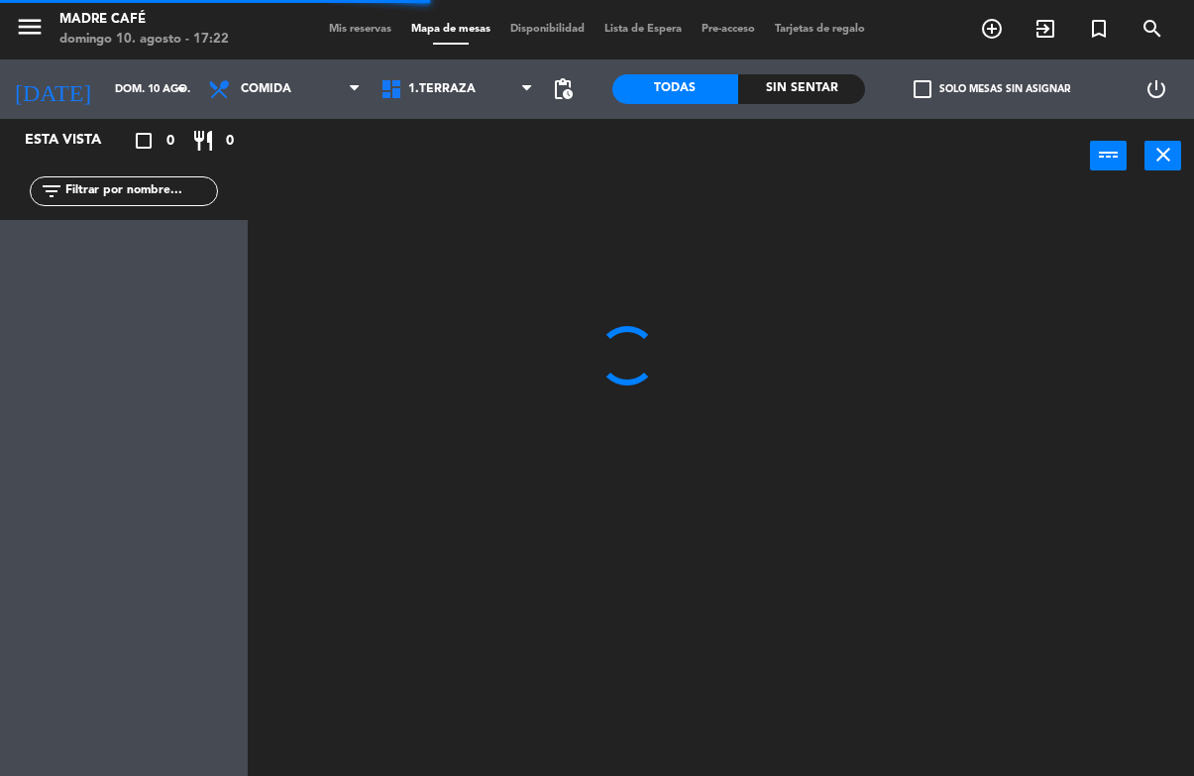
scroll to position [1, 0]
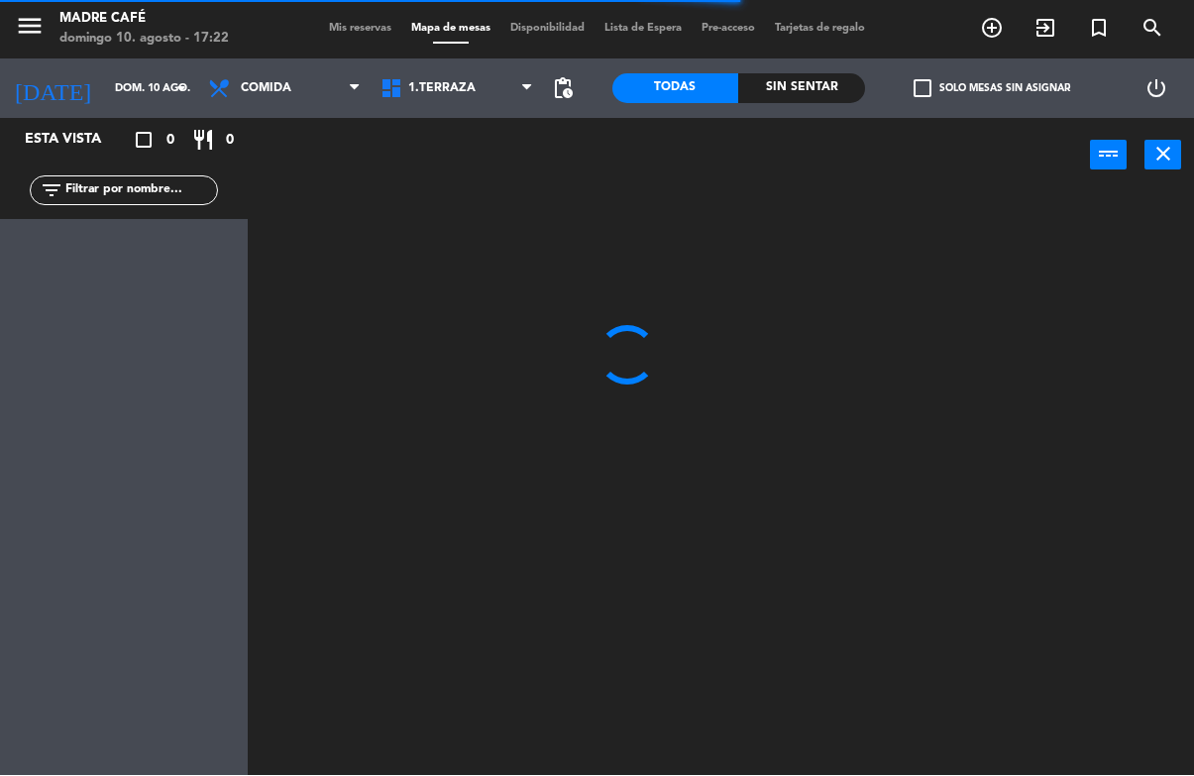
click at [162, 191] on input "text" at bounding box center [140, 191] width 154 height 22
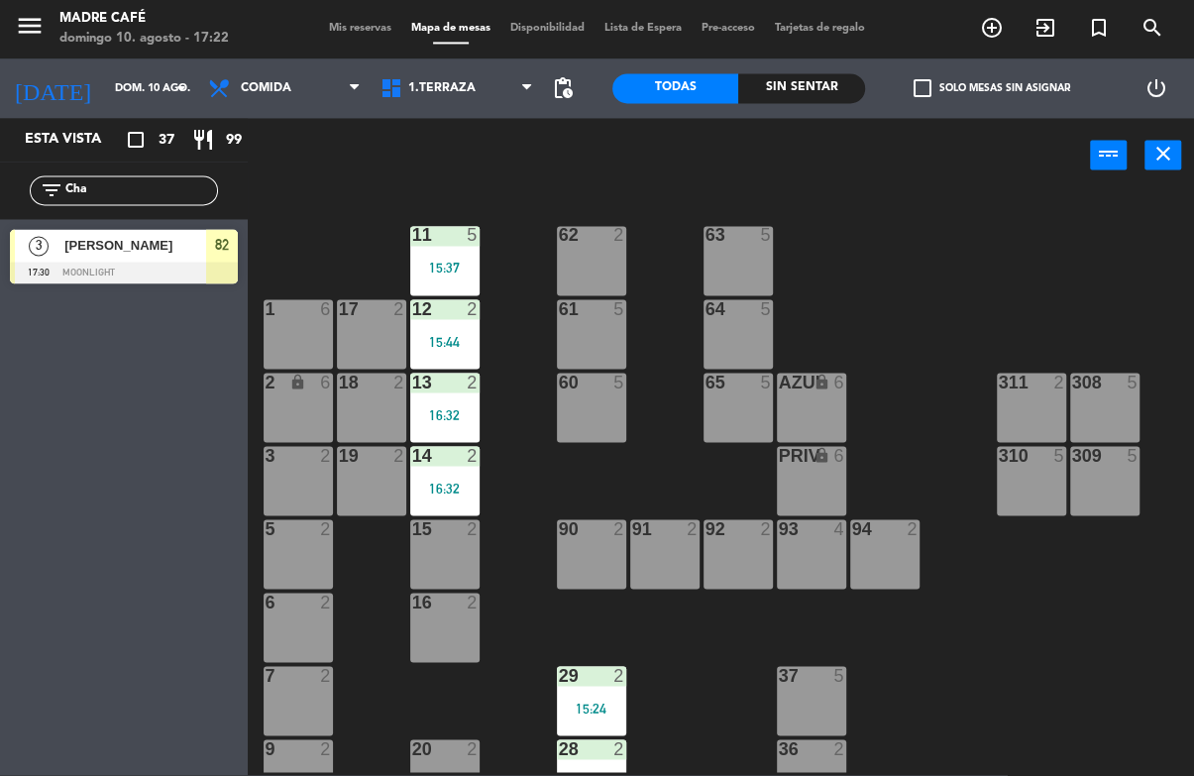
type input "Cha"
click at [1062, 251] on div "11 5 15:37 63 5 62 2 12 2 15:44 1 6 61 5 64 5 17 2 13 2 16:32 2 lock 6 60 5 65 …" at bounding box center [727, 482] width 934 height 582
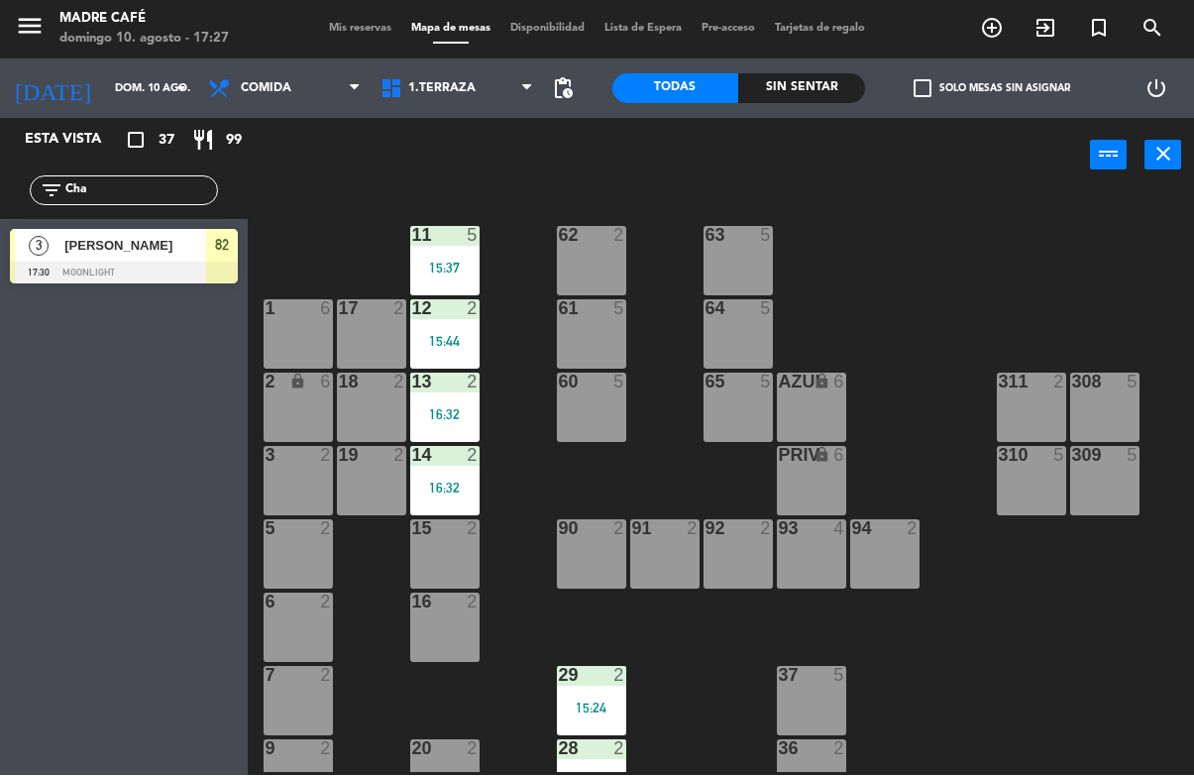
click at [450, 541] on div "15 2" at bounding box center [444, 554] width 69 height 69
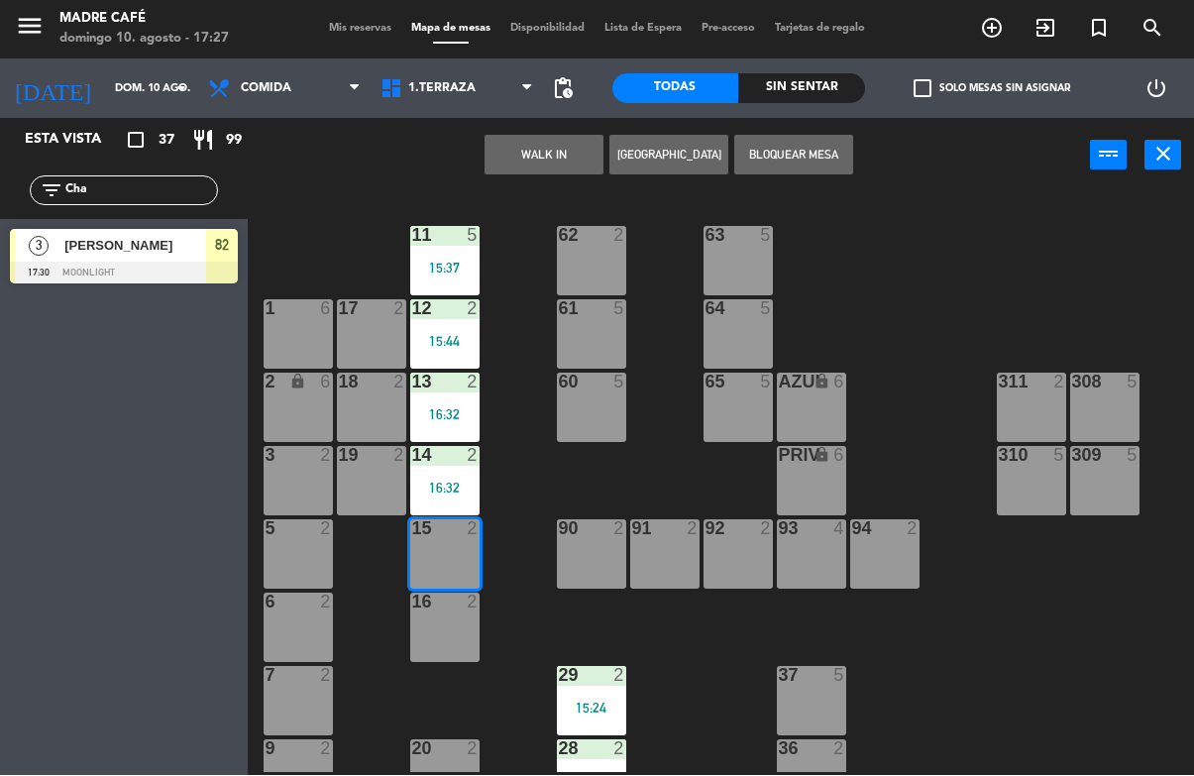
click at [549, 157] on button "WALK IN" at bounding box center [543, 156] width 119 height 40
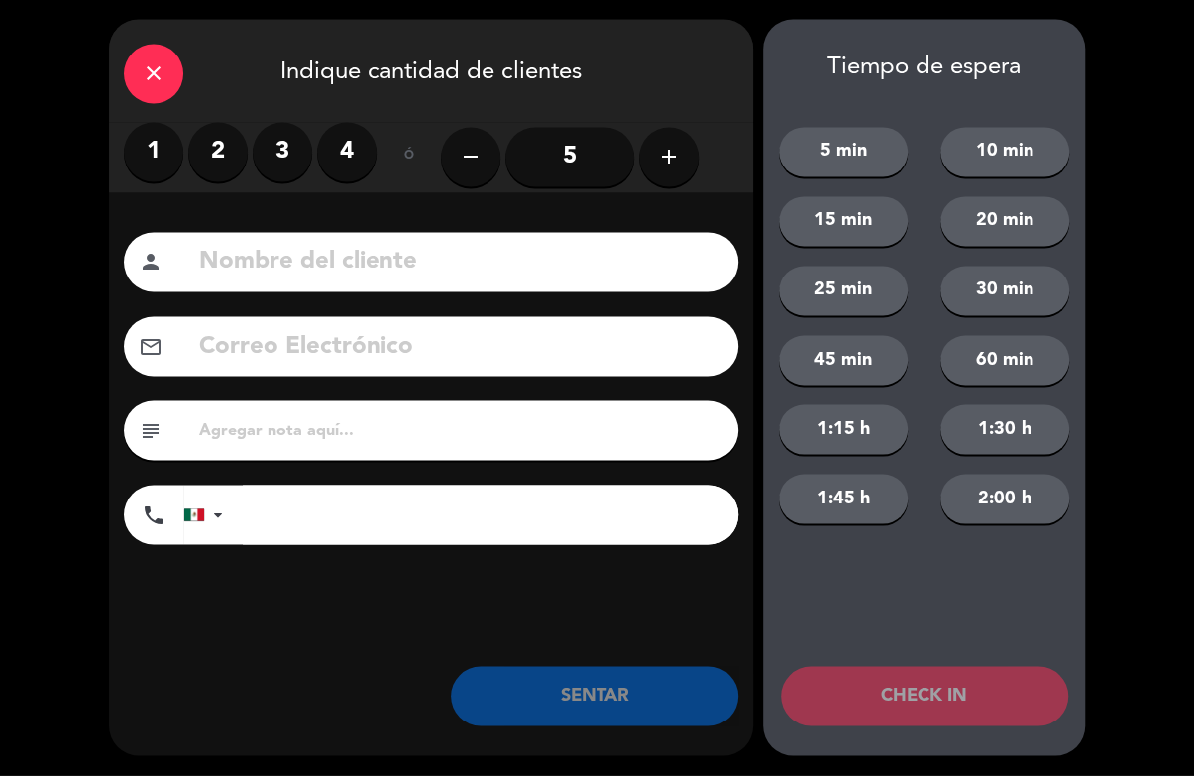
click at [276, 146] on label "3" at bounding box center [282, 152] width 59 height 59
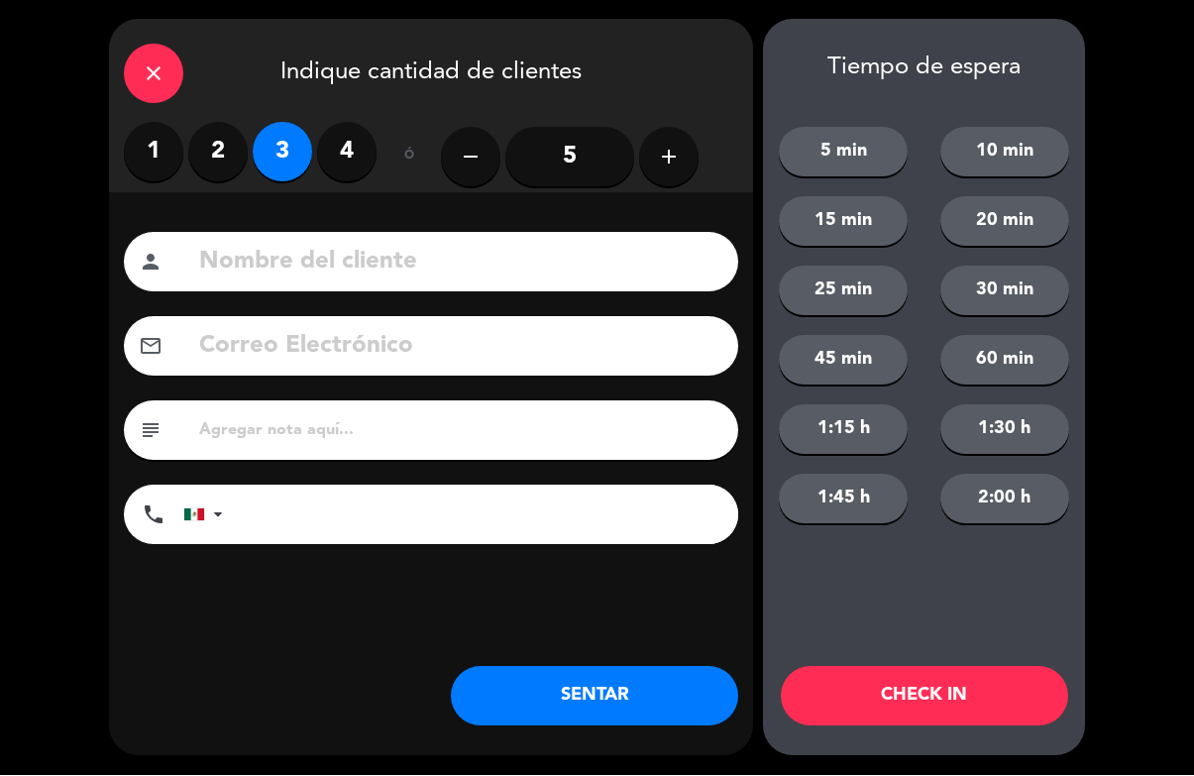
click at [414, 265] on input at bounding box center [460, 263] width 526 height 41
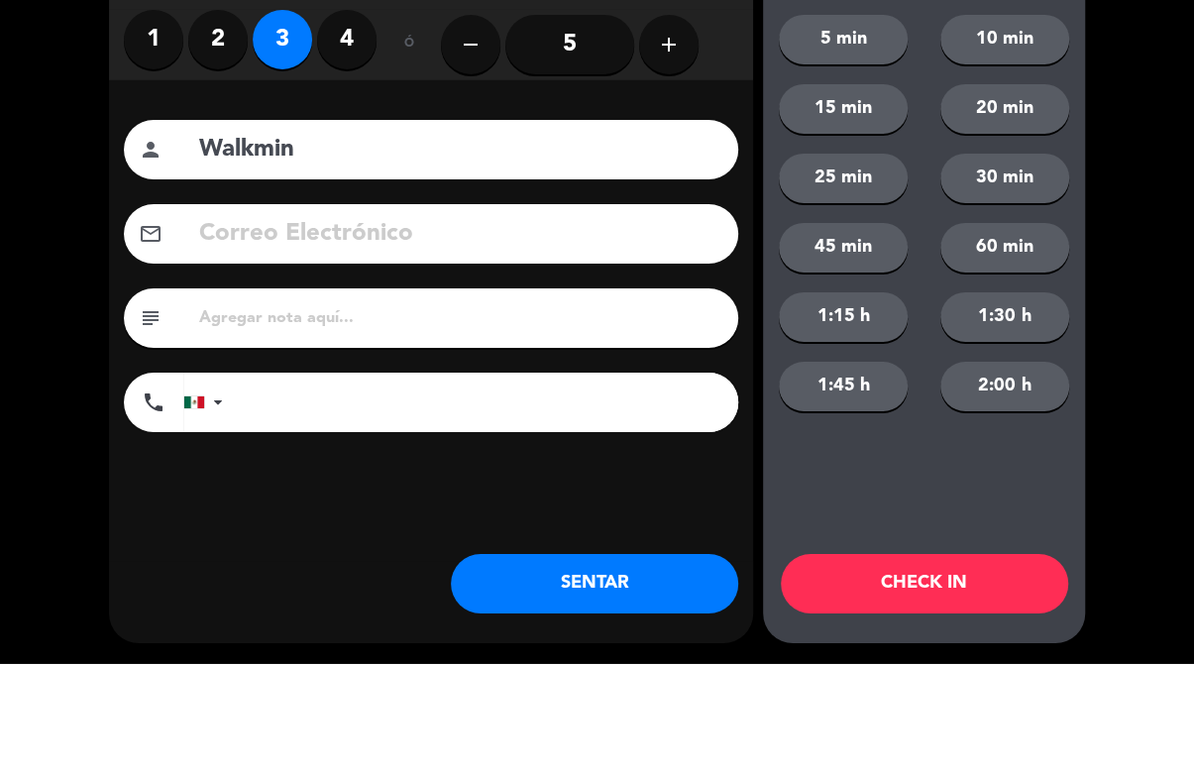
click at [1137, 241] on div "close Indique cantidad de clientes 1 2 3 4 ó remove 5 add Nombre del cliente pe…" at bounding box center [597, 388] width 1194 height 776
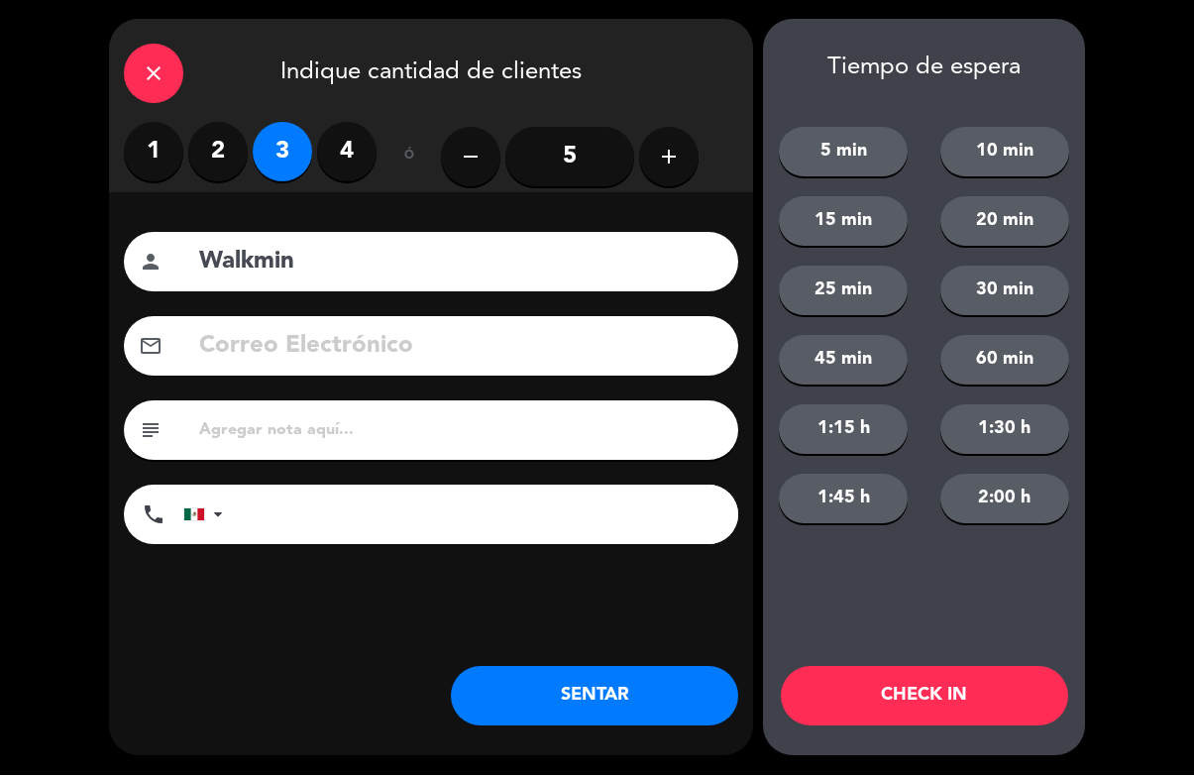
click at [581, 251] on input "Walkmin" at bounding box center [460, 263] width 526 height 41
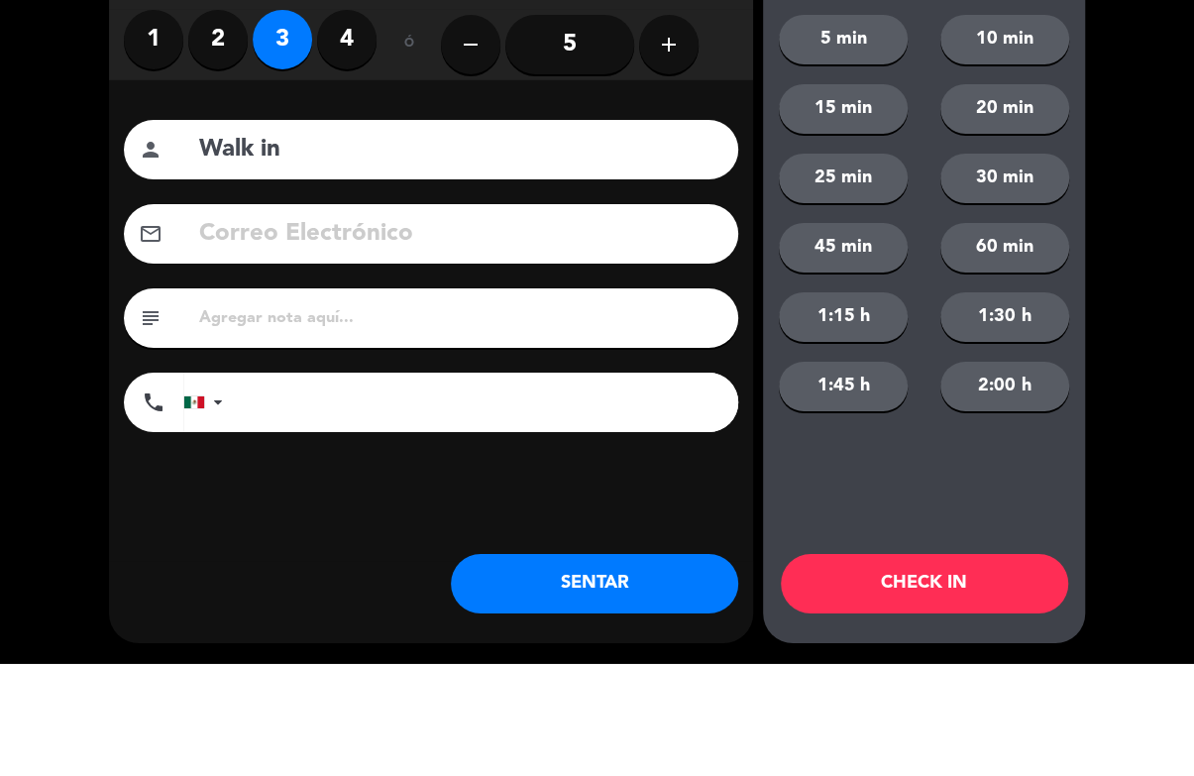
type input "Walk in"
click at [1084, 226] on div "5 min 10 min 15 min 20 min 25 min 30 min 45 min 60 min 1:15 h 1:30 h 1:45 h 2:0…" at bounding box center [924, 313] width 322 height 461
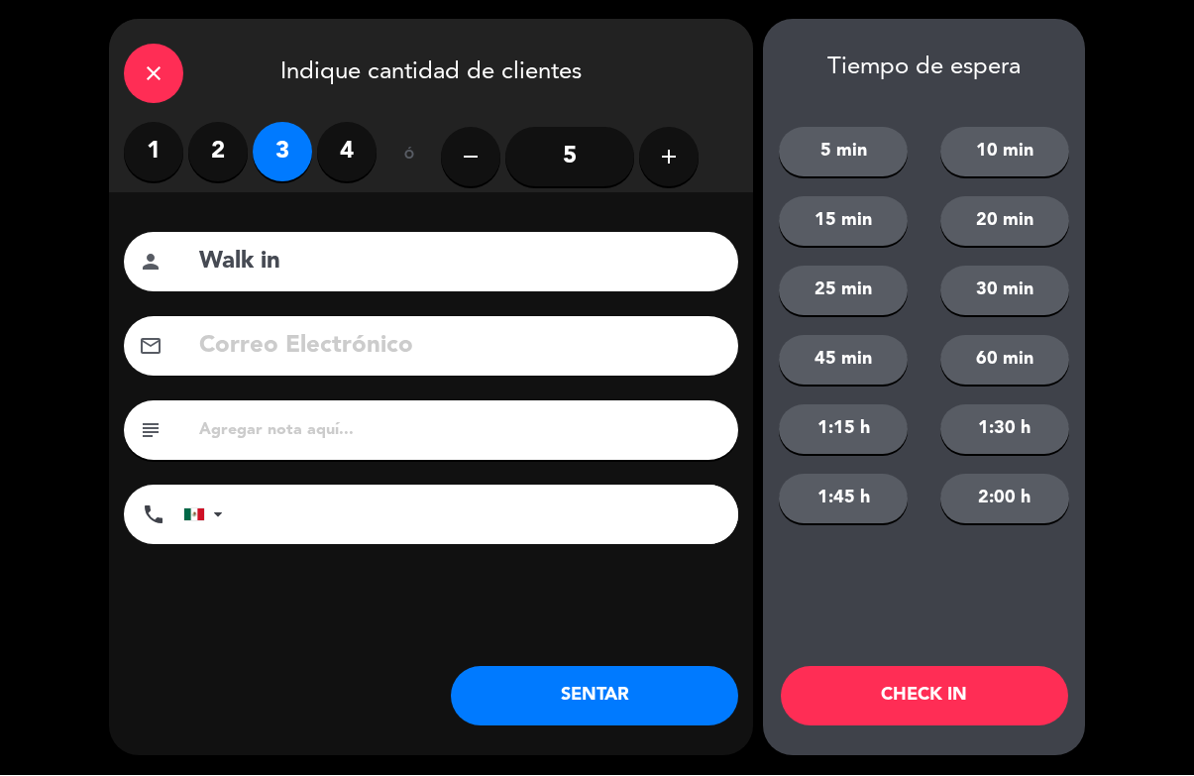
click at [966, 691] on button "CHECK IN" at bounding box center [924, 696] width 287 height 59
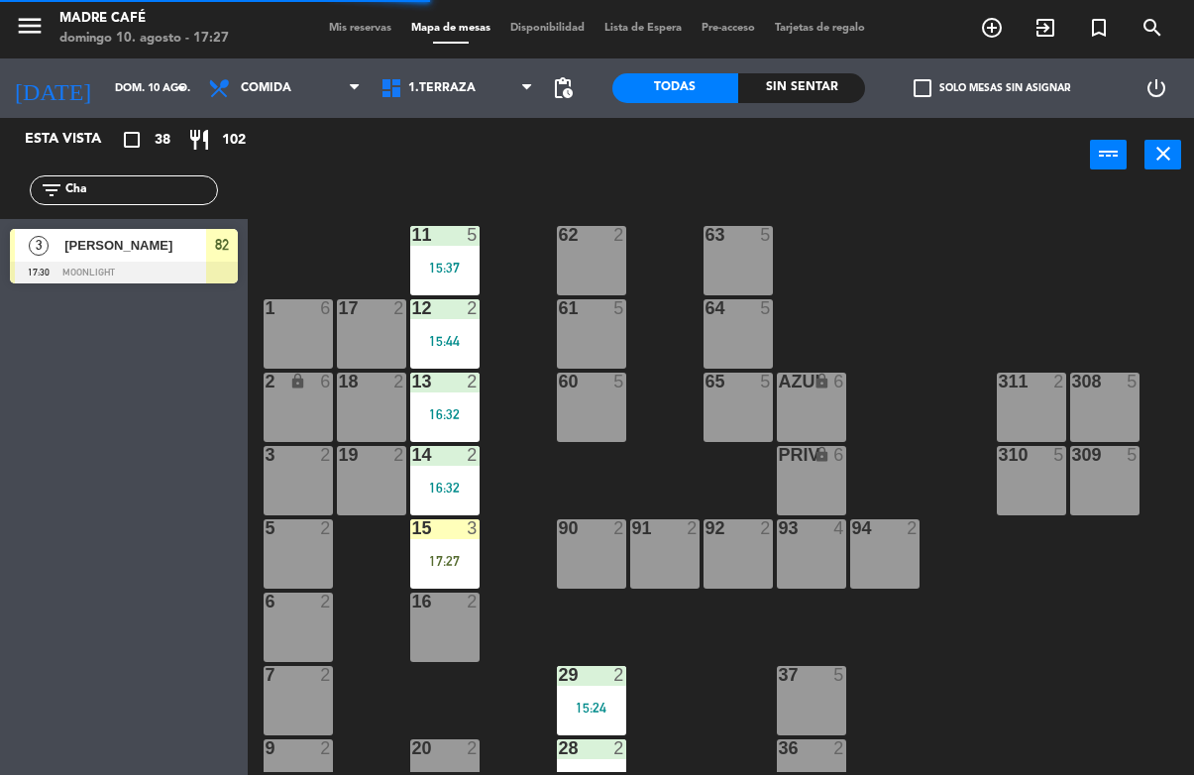
click at [0, 437] on div "Esta vista crop_square 38 restaurant 102 filter_list Cha 3 Chara [PERSON_NAME] …" at bounding box center [124, 447] width 248 height 657
click at [447, 566] on div "17:27" at bounding box center [444, 562] width 69 height 14
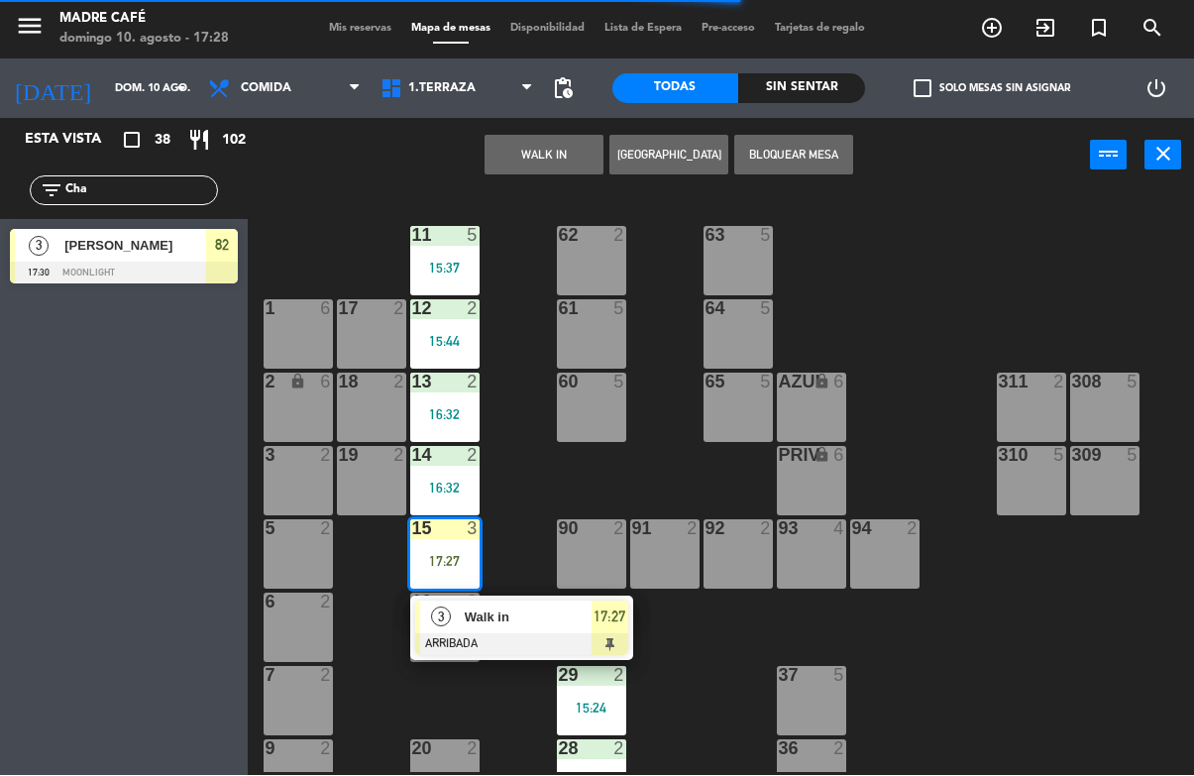
click at [511, 629] on div "Walk in" at bounding box center [527, 617] width 129 height 33
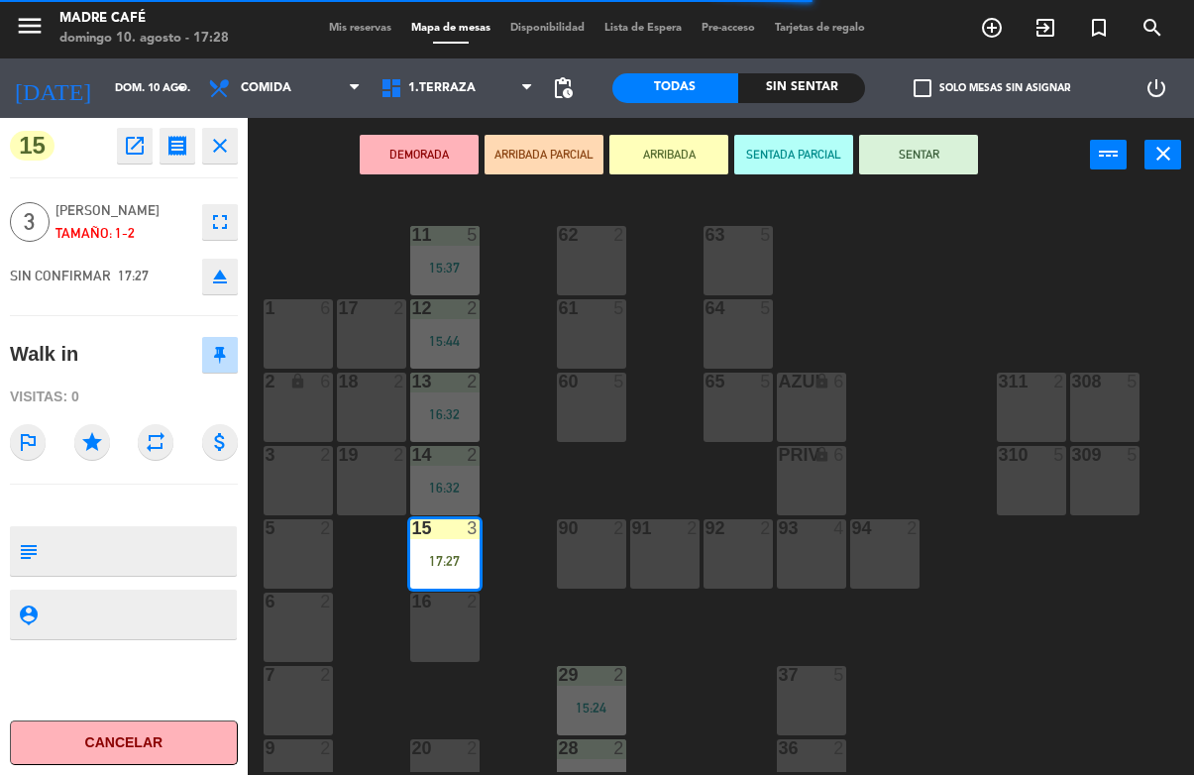
click at [938, 129] on div "DEMORADA ARRIBADA PARCIAL ARRIBADA SENTADA PARCIAL SENTAR power_input close" at bounding box center [669, 156] width 842 height 75
click at [963, 189] on div "DEMORADA ARRIBADA PARCIAL ARRIBADA SENTADA PARCIAL SENTAR power_input close" at bounding box center [669, 156] width 842 height 75
click at [939, 152] on button "SENTAR" at bounding box center [918, 156] width 119 height 40
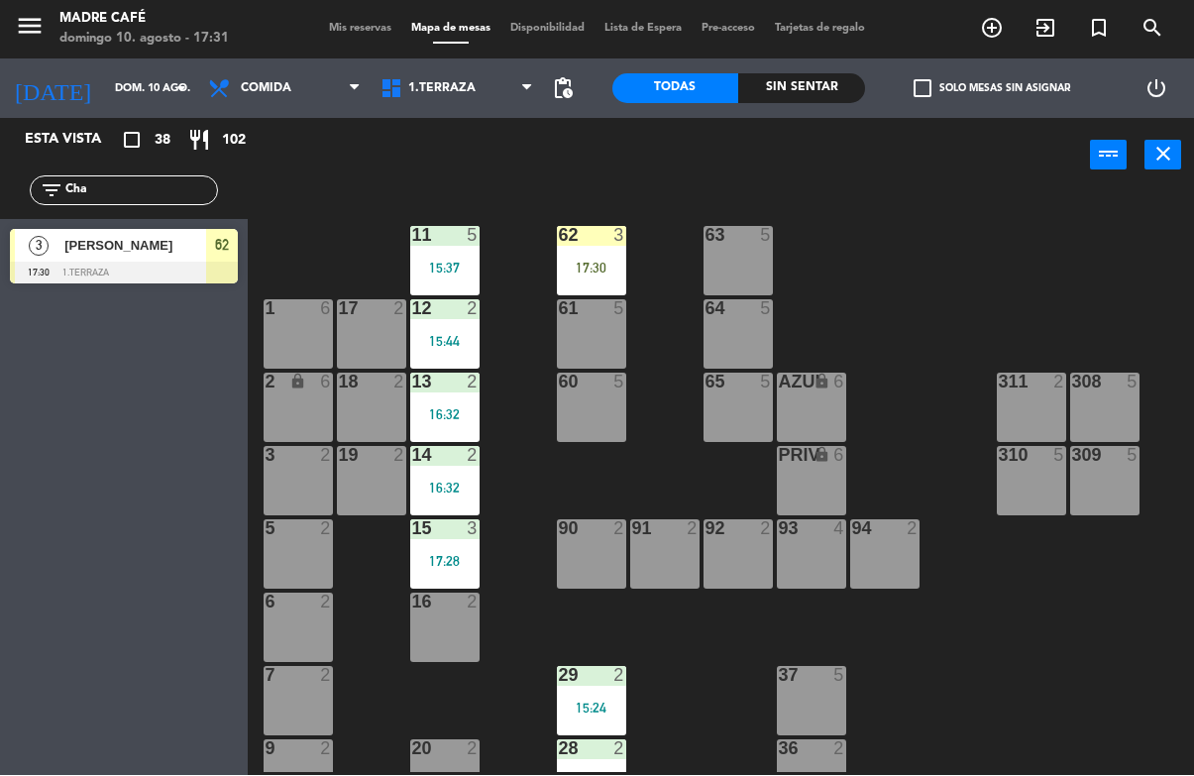
click at [596, 262] on div "17:30" at bounding box center [591, 269] width 69 height 14
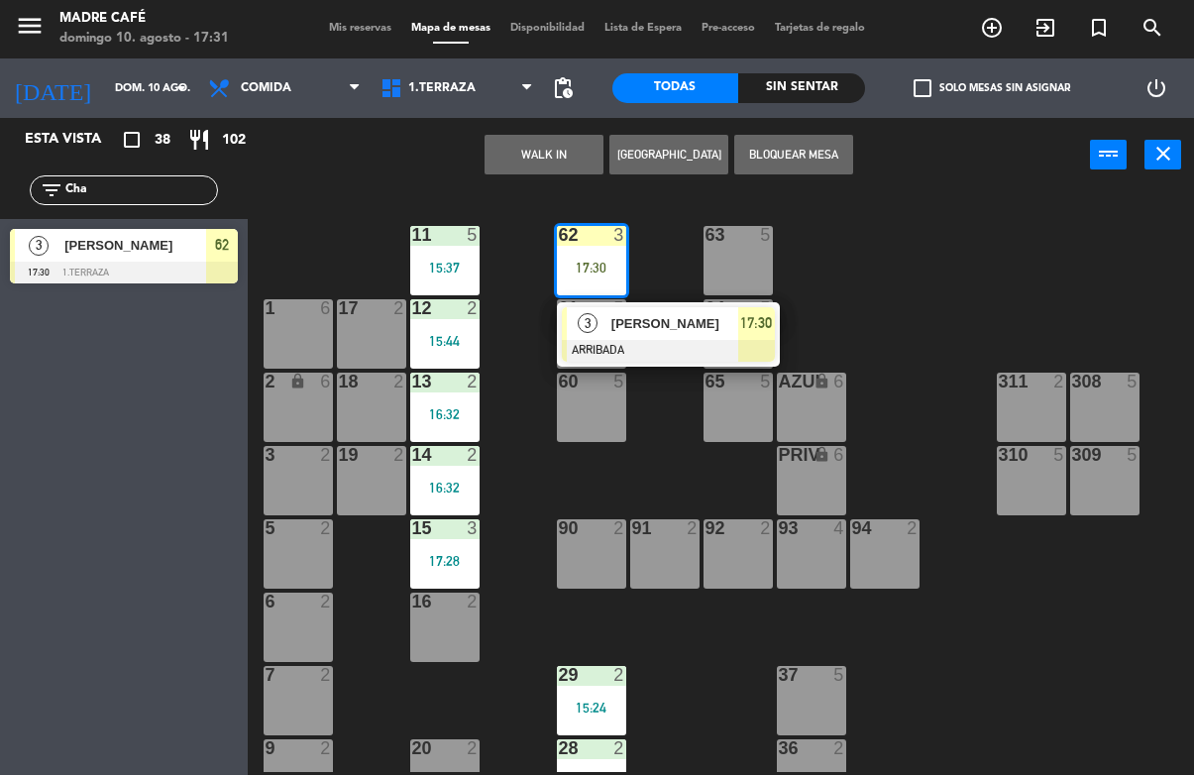
click at [709, 328] on span "[PERSON_NAME]" at bounding box center [674, 324] width 127 height 21
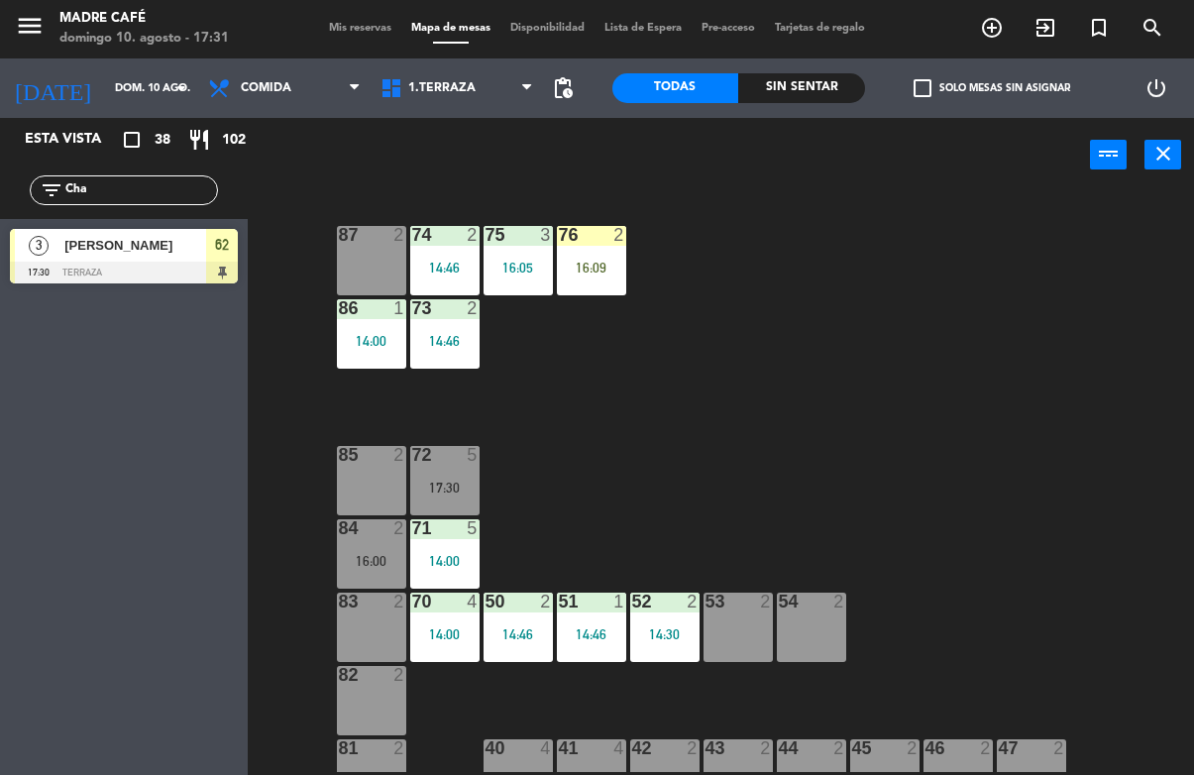
click at [575, 232] on div at bounding box center [591, 236] width 33 height 18
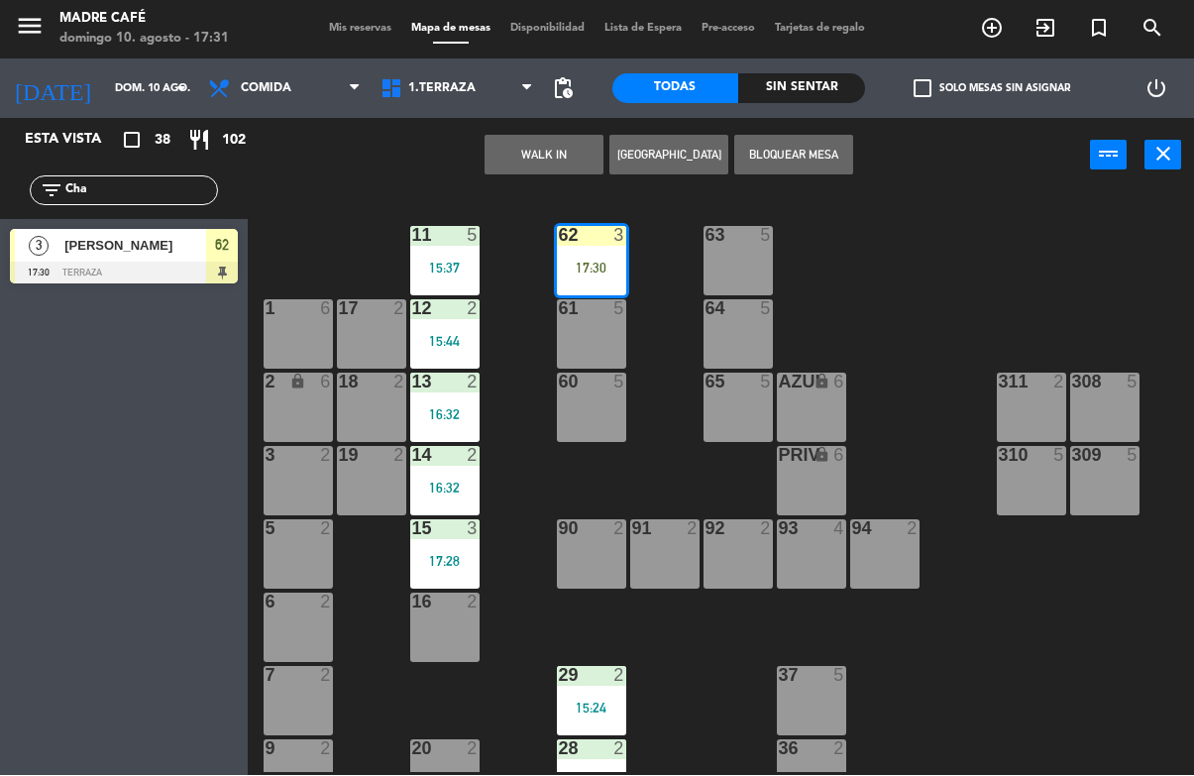
click at [608, 259] on div "62 3 17:30" at bounding box center [591, 261] width 69 height 69
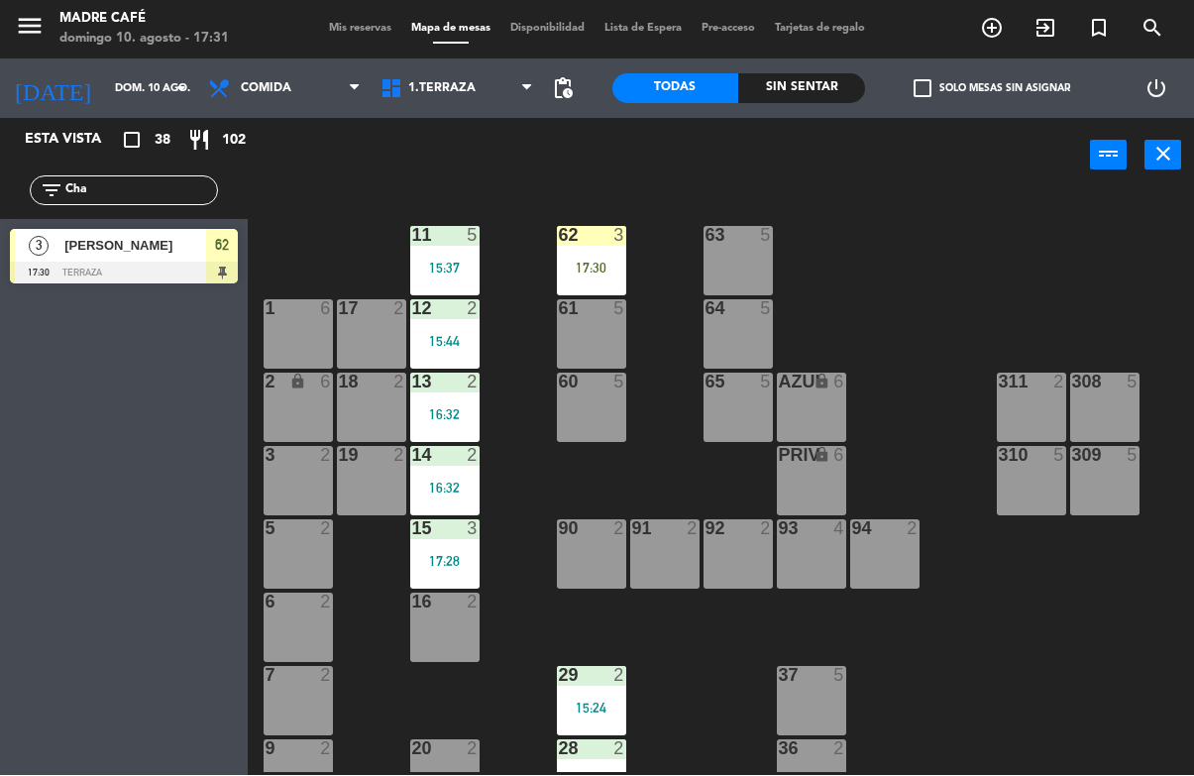
click at [588, 256] on div "62 3 17:30" at bounding box center [591, 261] width 69 height 69
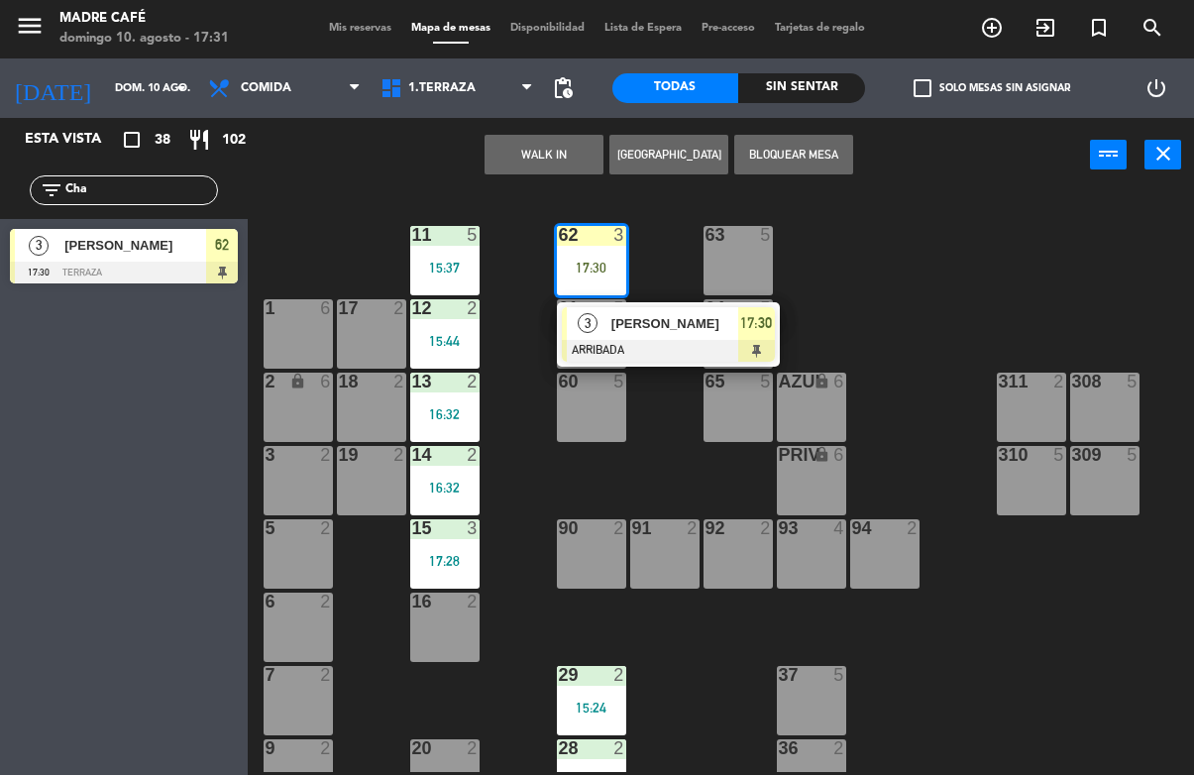
click at [755, 341] on div at bounding box center [668, 352] width 213 height 22
click at [118, 200] on input "Cha" at bounding box center [140, 191] width 154 height 22
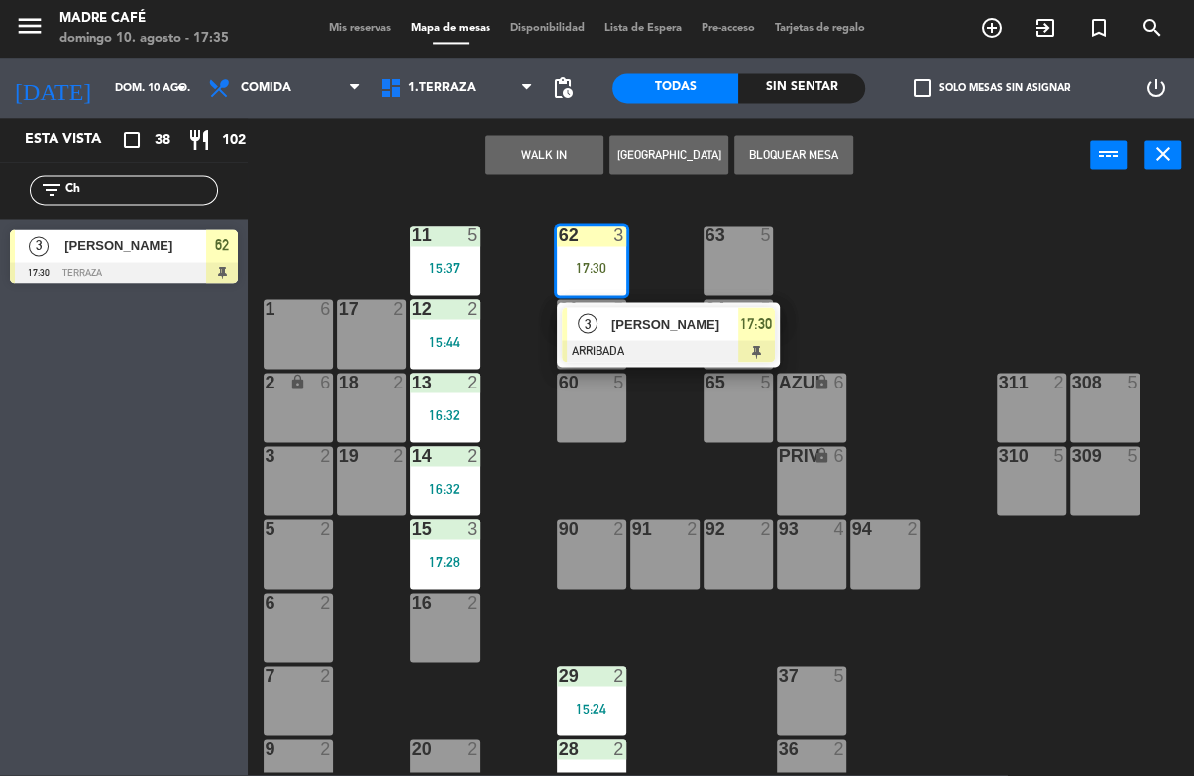
type input "C"
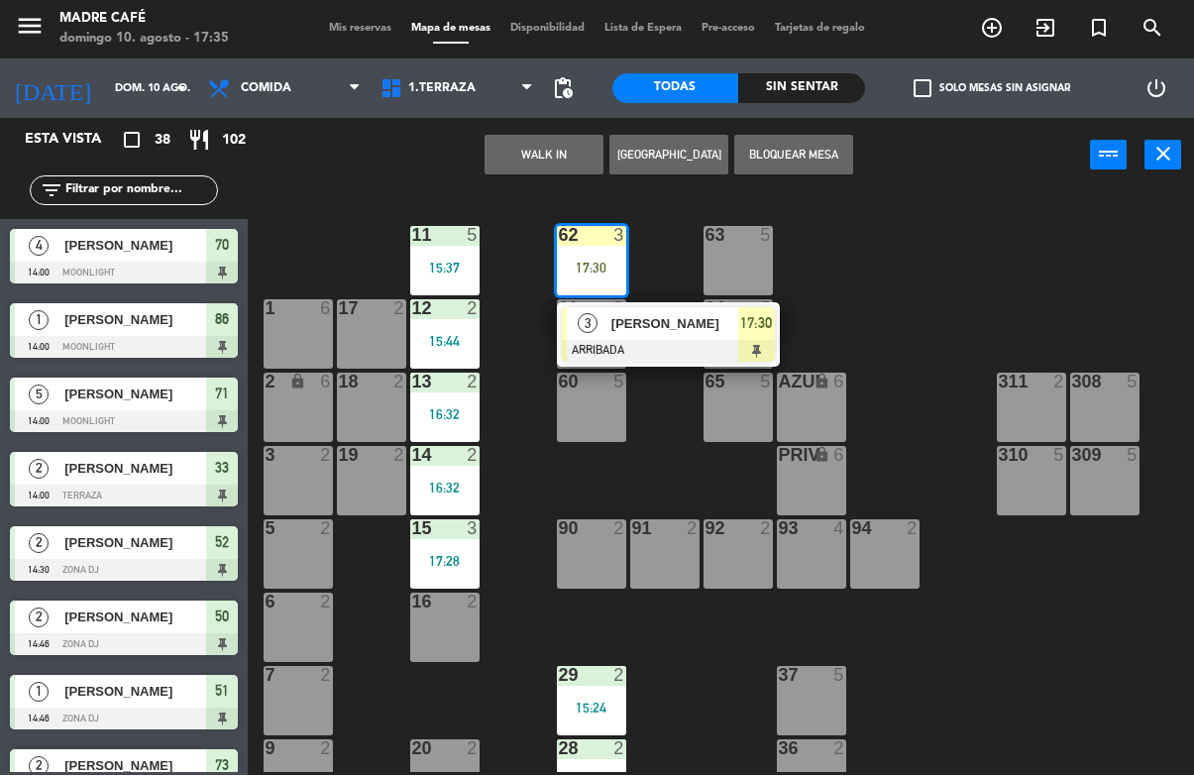
click at [672, 324] on span "[PERSON_NAME]" at bounding box center [674, 324] width 127 height 21
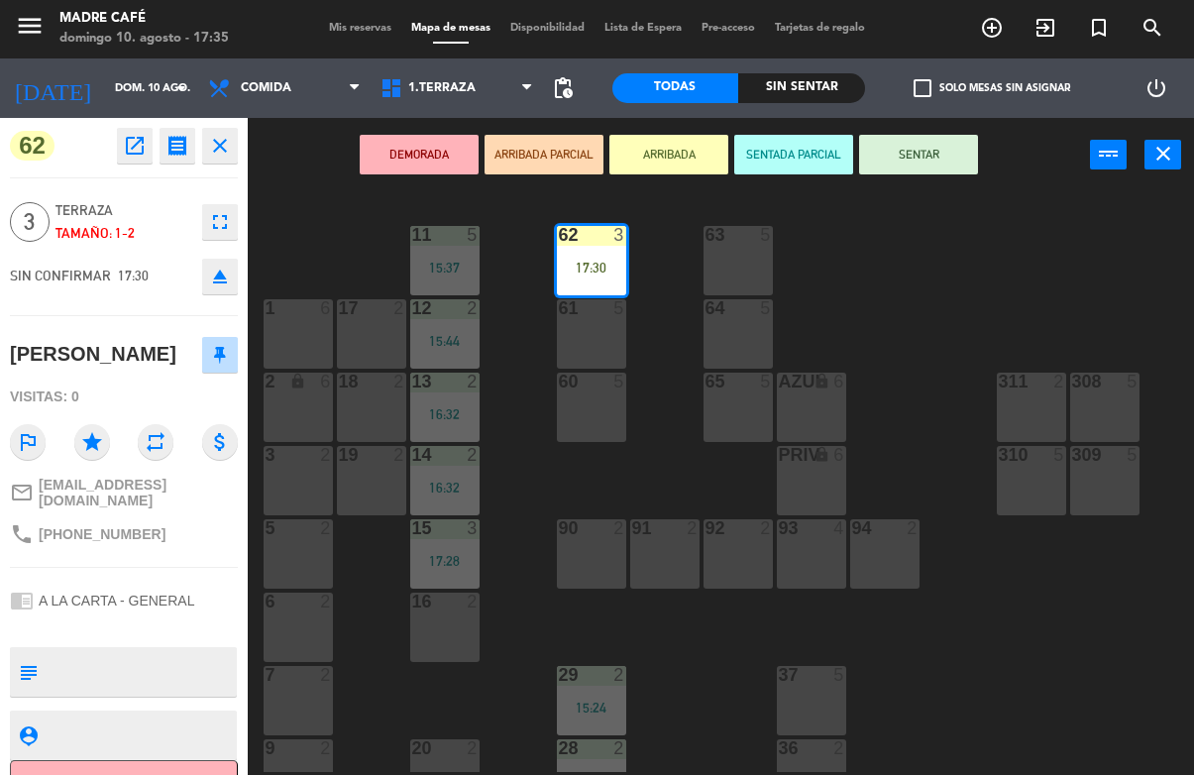
click at [912, 157] on button "SENTAR" at bounding box center [918, 156] width 119 height 40
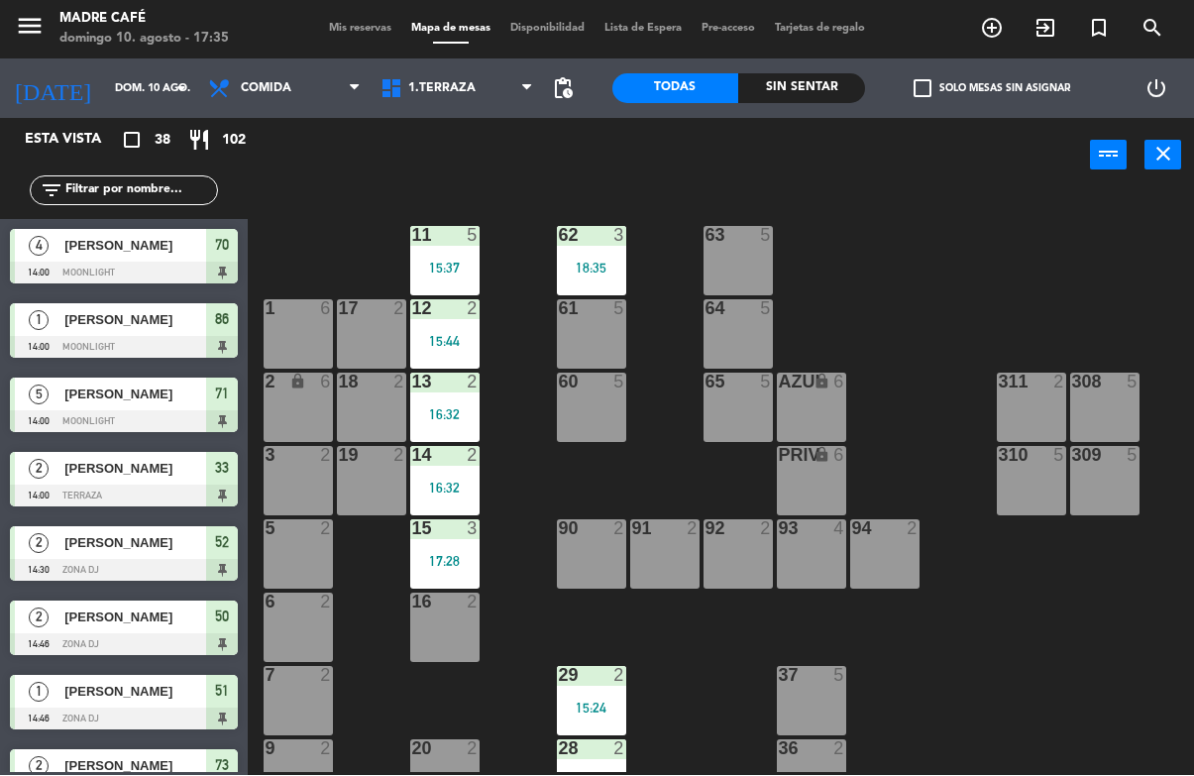
scroll to position [0, 0]
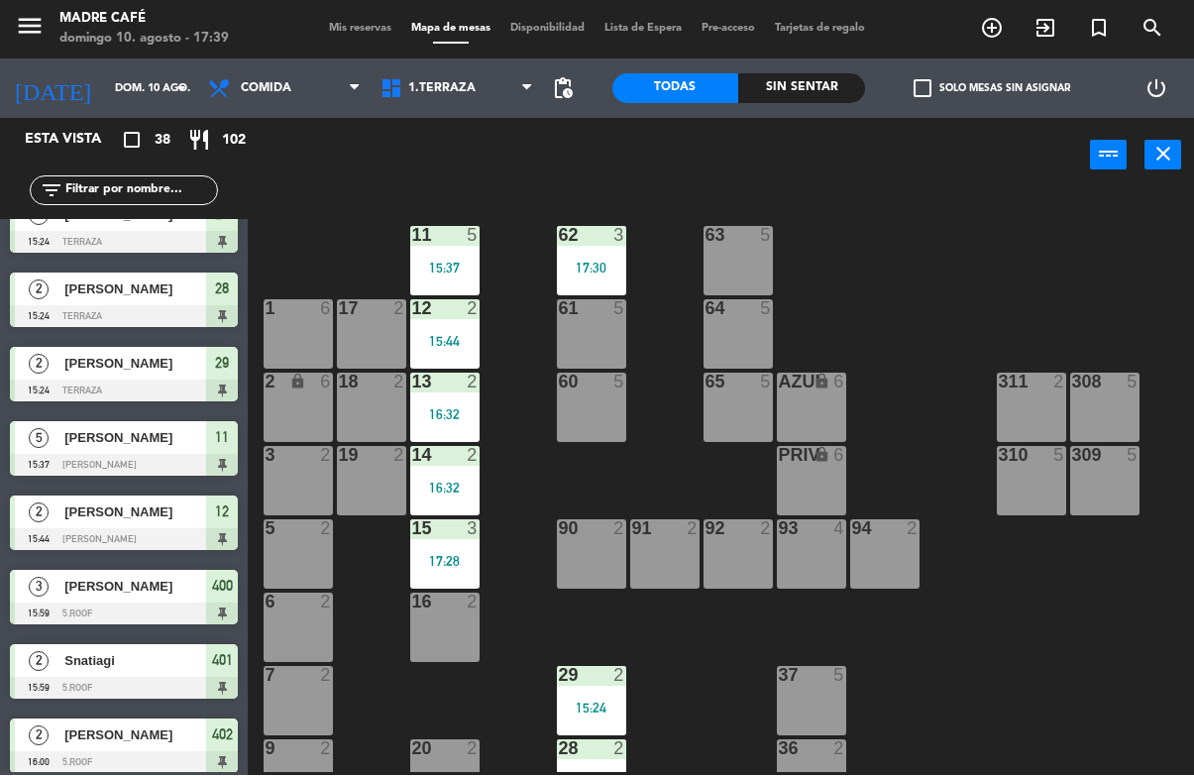
click at [585, 310] on div at bounding box center [591, 309] width 33 height 18
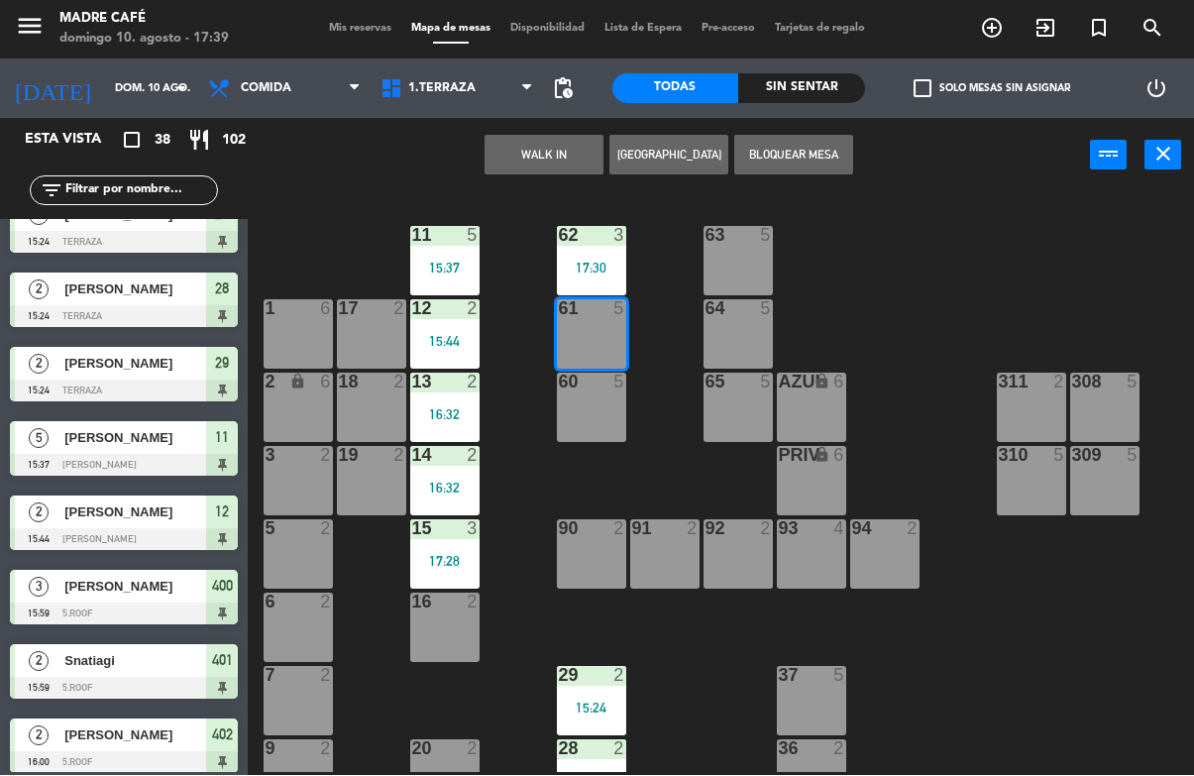
click at [549, 144] on button "WALK IN" at bounding box center [543, 156] width 119 height 40
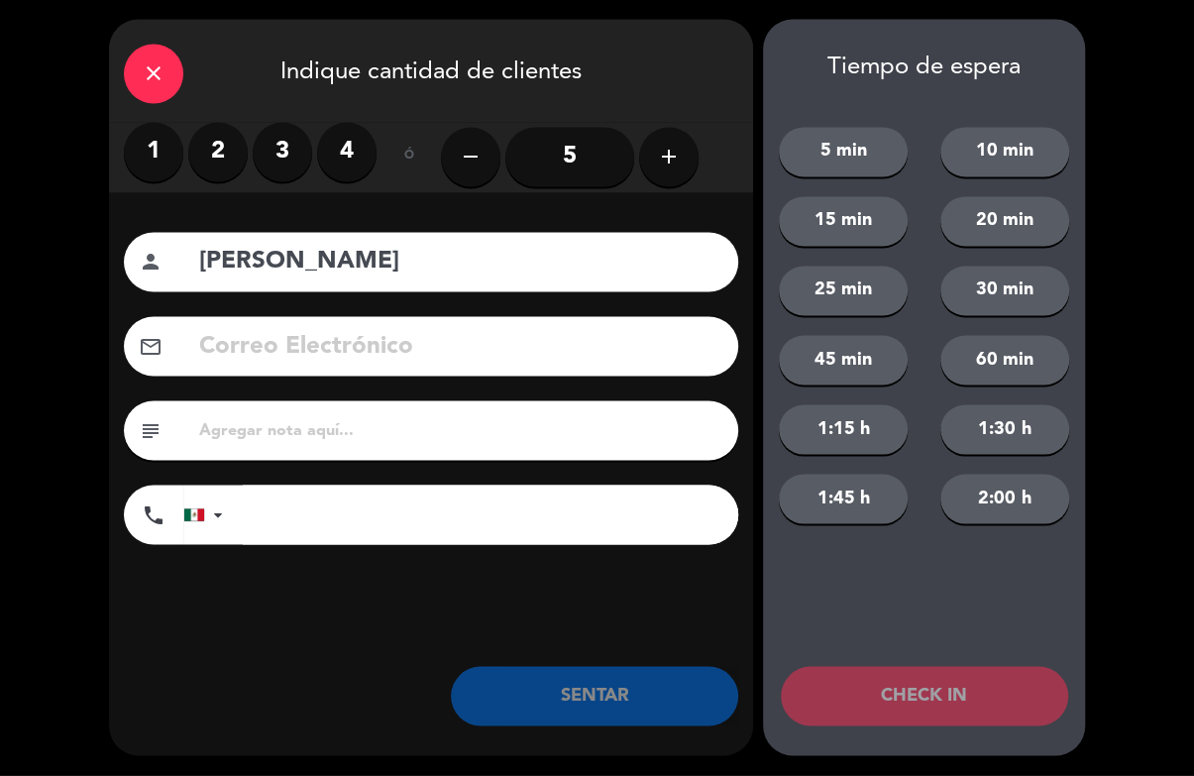
type input "[PERSON_NAME]"
click at [215, 156] on label "2" at bounding box center [217, 152] width 59 height 59
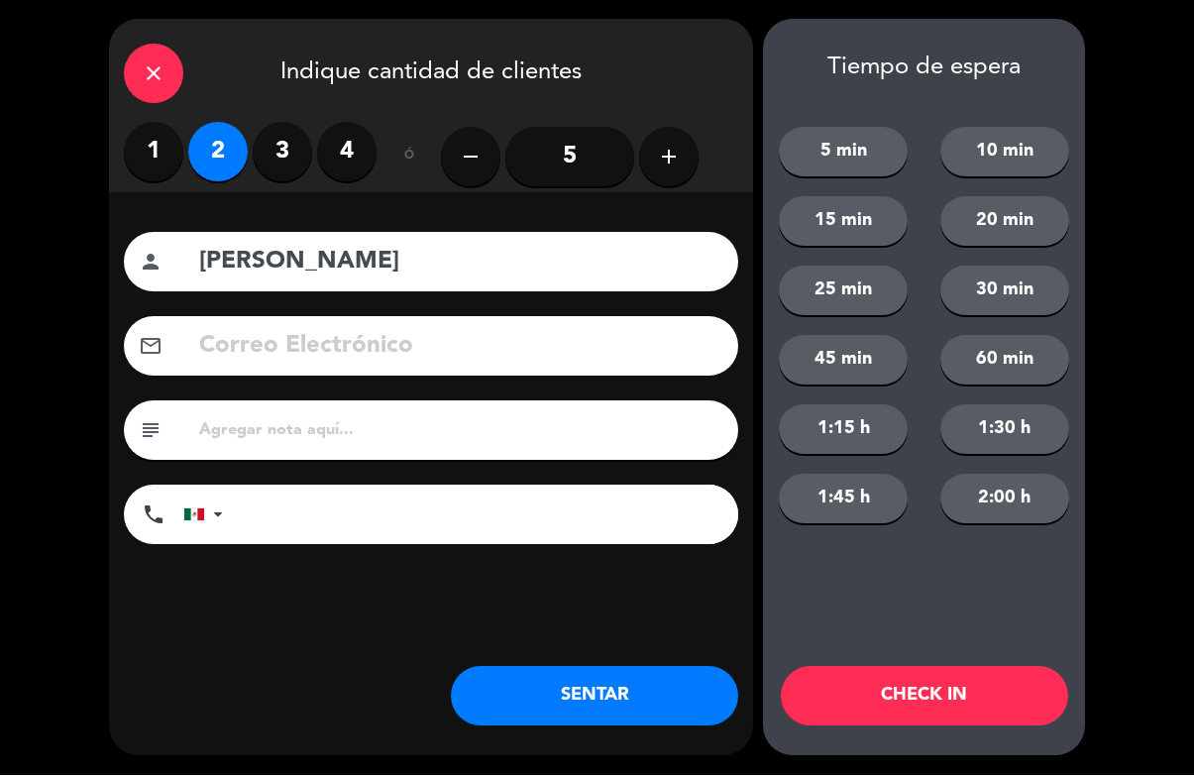
click at [906, 702] on button "CHECK IN" at bounding box center [924, 696] width 287 height 59
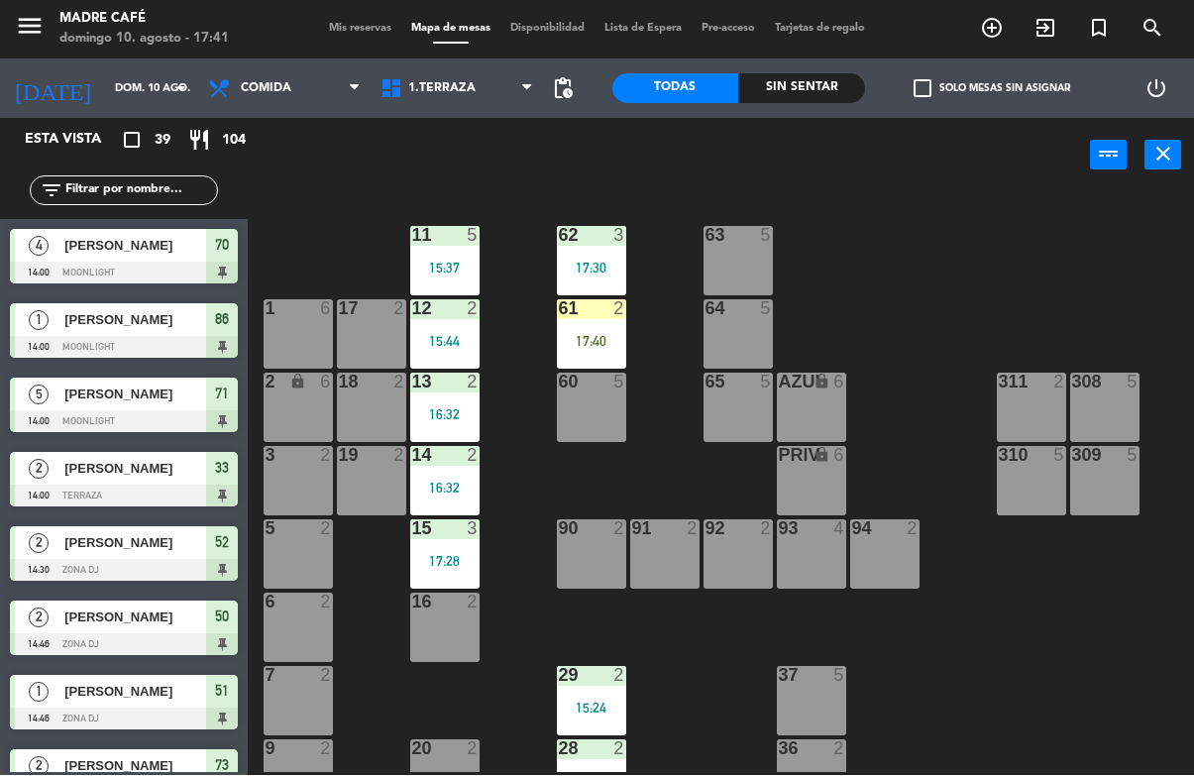
click at [615, 339] on div "17:40" at bounding box center [591, 342] width 69 height 14
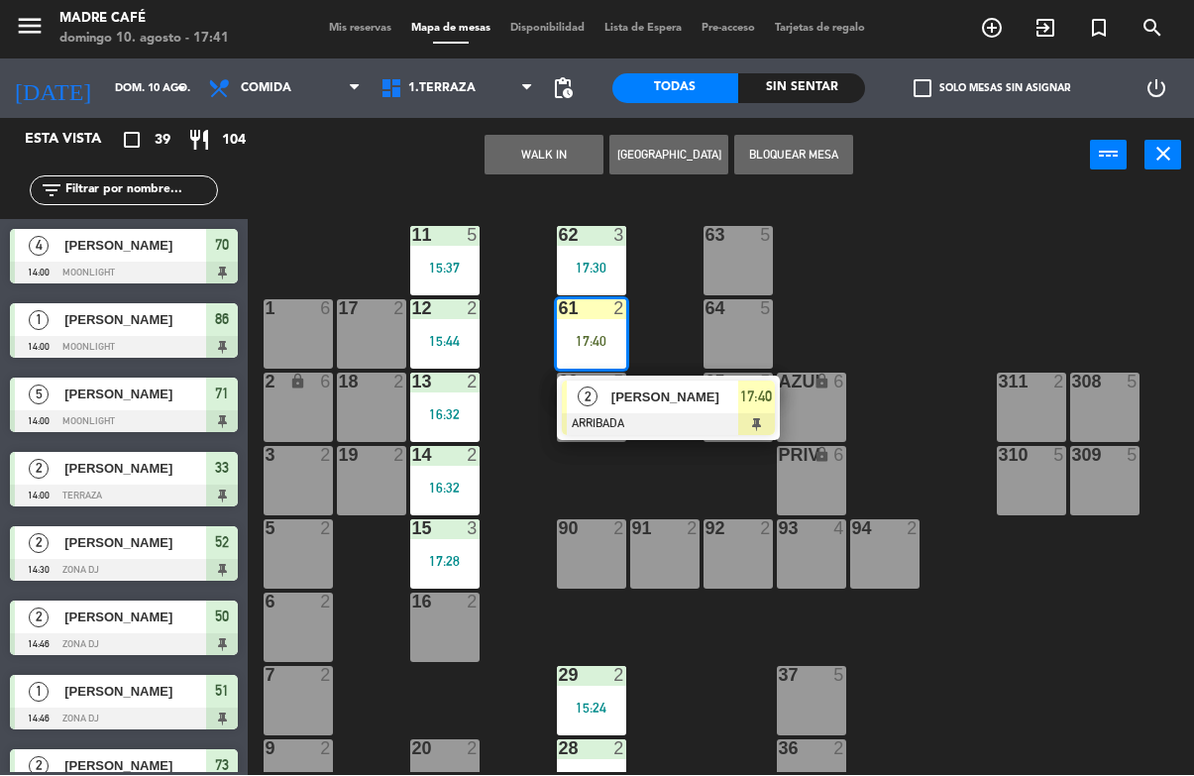
click at [708, 408] on div "[PERSON_NAME]" at bounding box center [673, 397] width 129 height 33
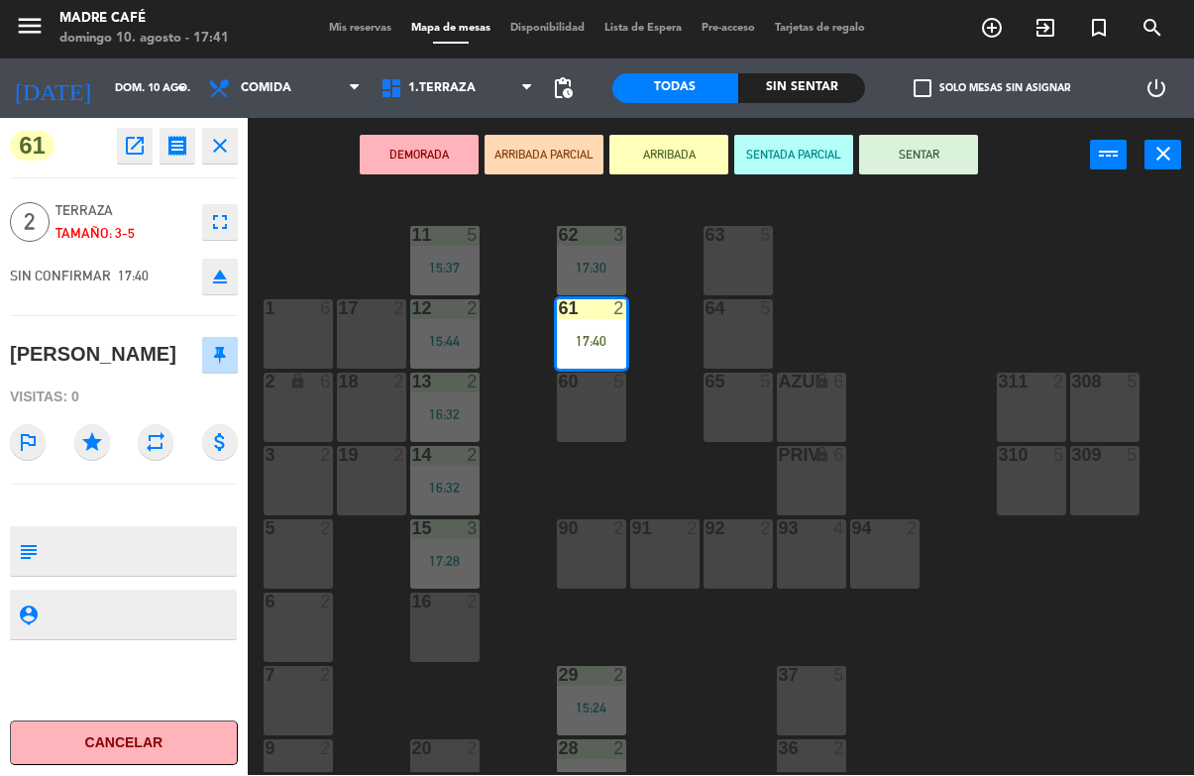
click at [921, 159] on button "SENTAR" at bounding box center [918, 156] width 119 height 40
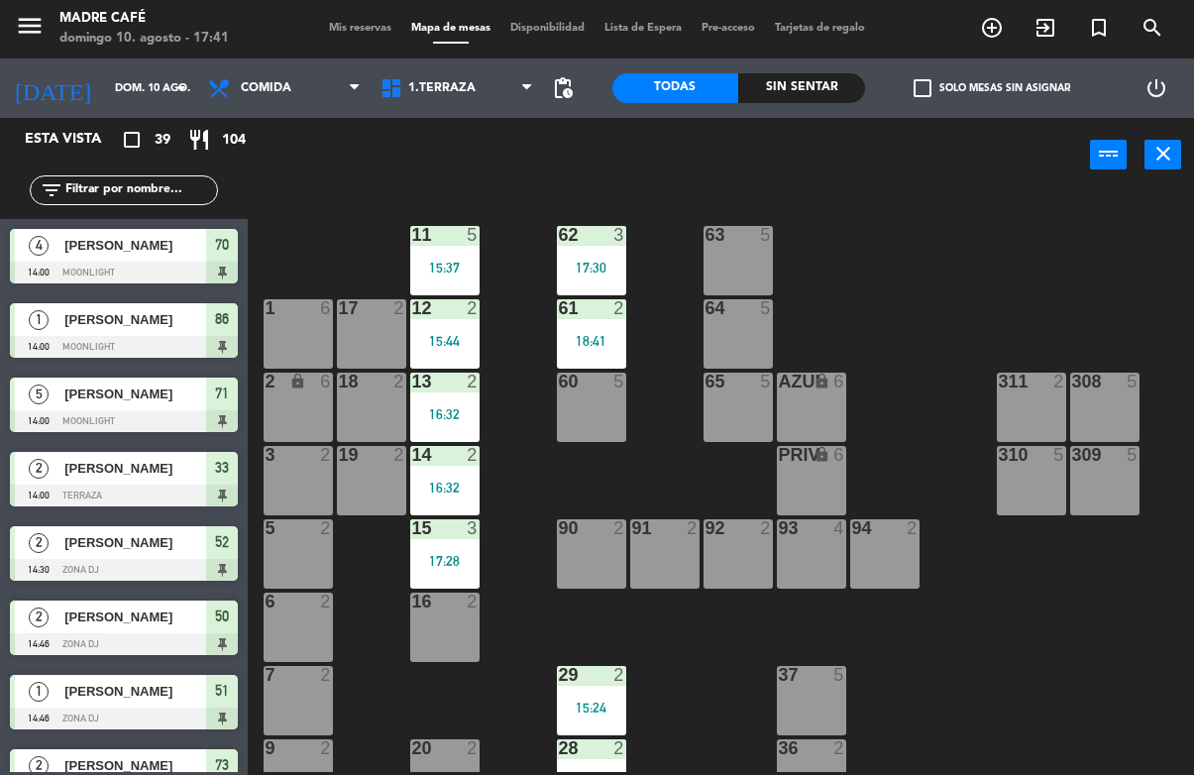
click at [962, 183] on div "power_input close" at bounding box center [669, 156] width 842 height 75
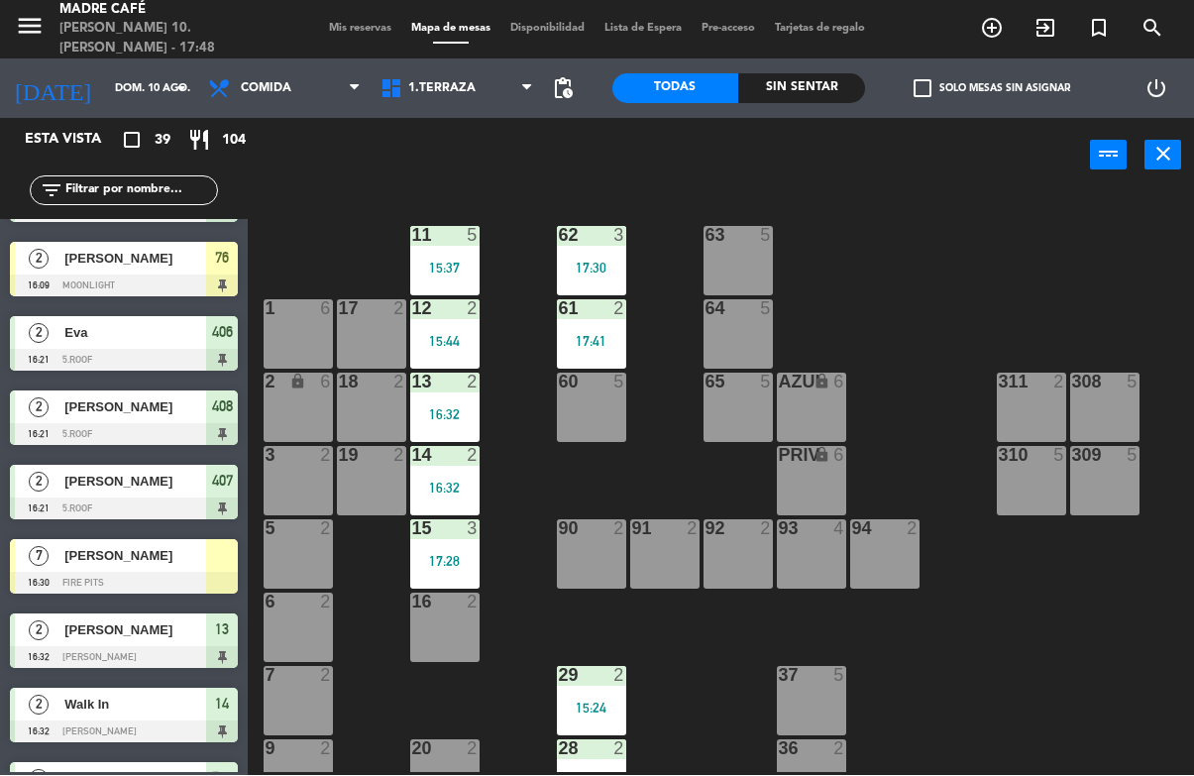
scroll to position [1771, 0]
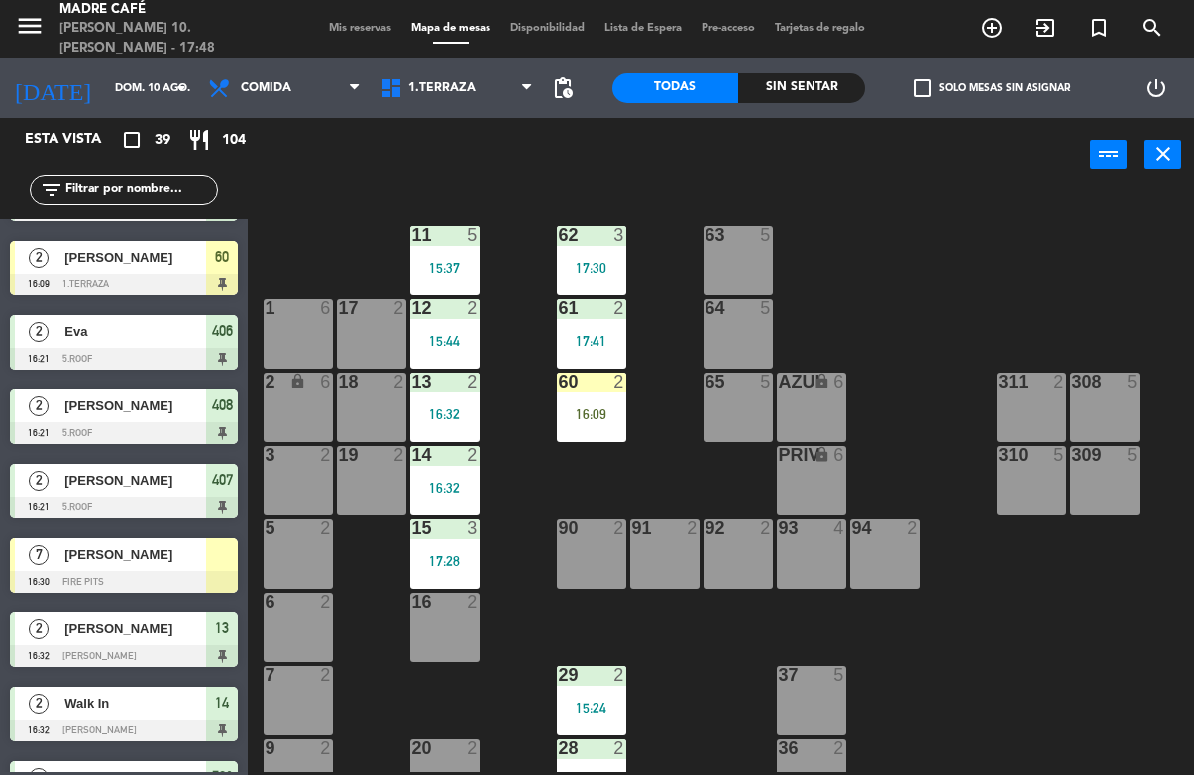
click at [585, 394] on div "60 2 16:09" at bounding box center [591, 407] width 69 height 69
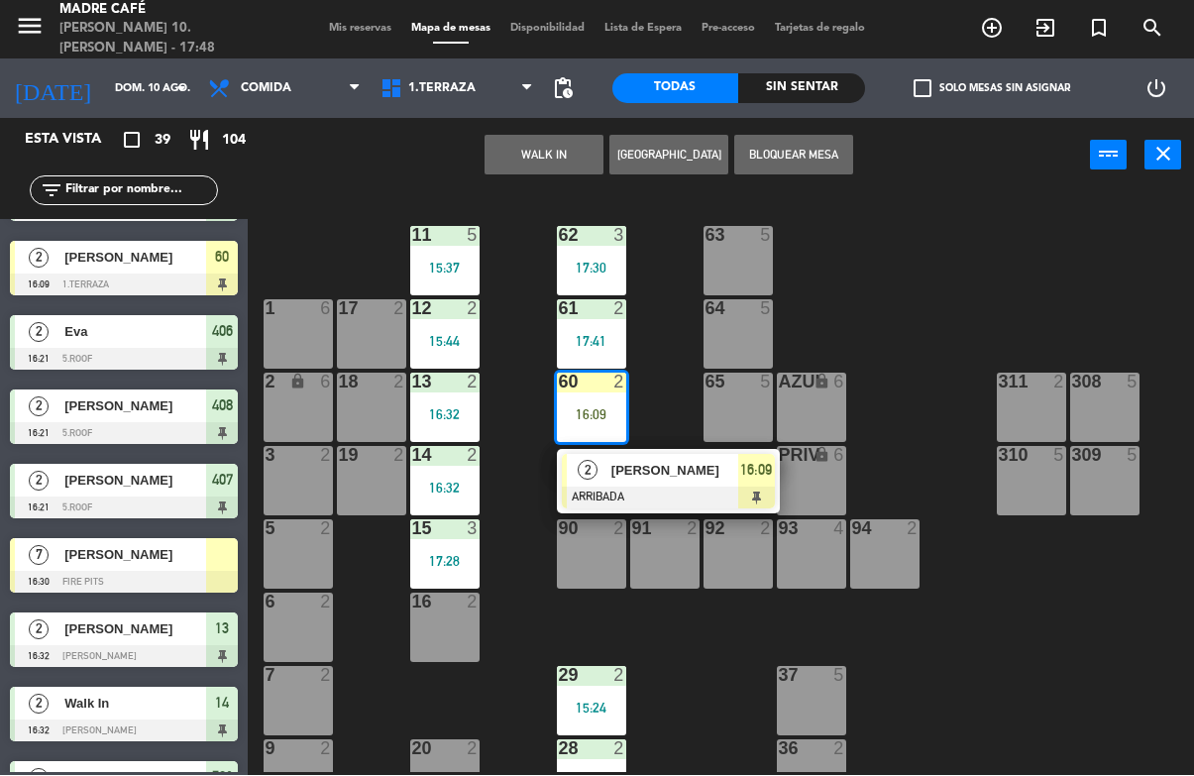
click at [688, 463] on span "[PERSON_NAME]" at bounding box center [674, 471] width 127 height 21
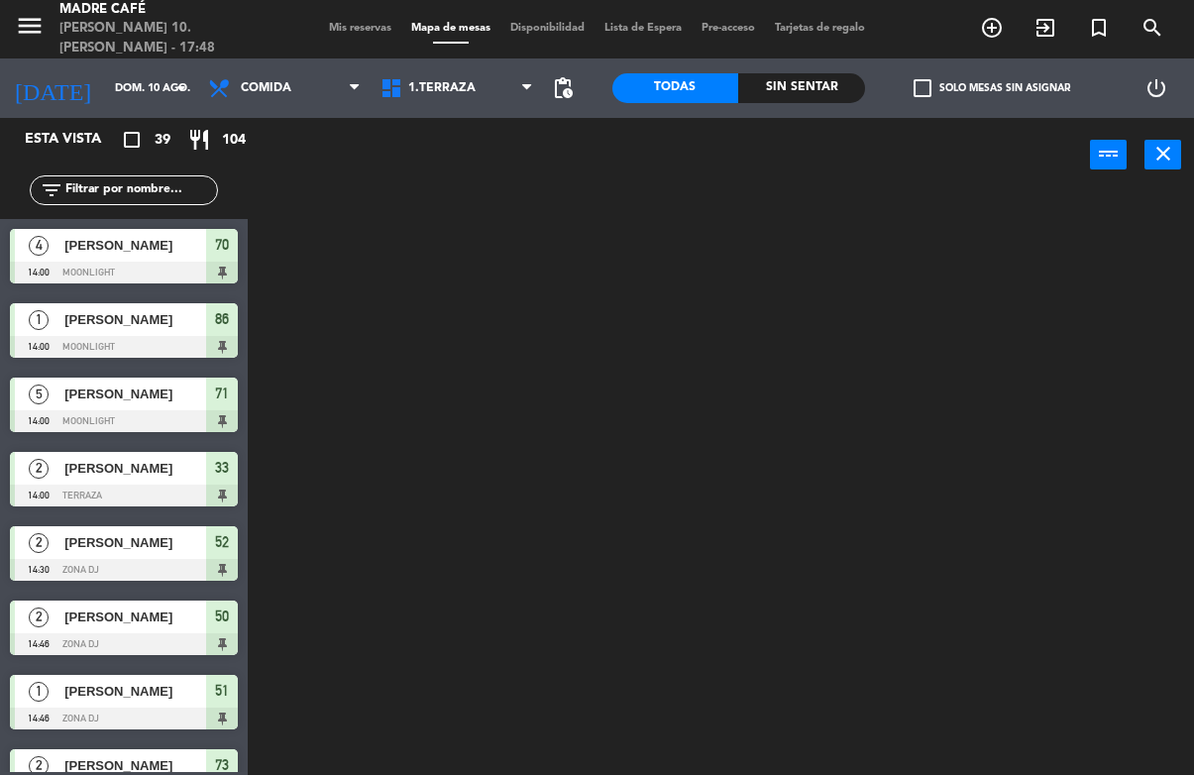
scroll to position [0, 0]
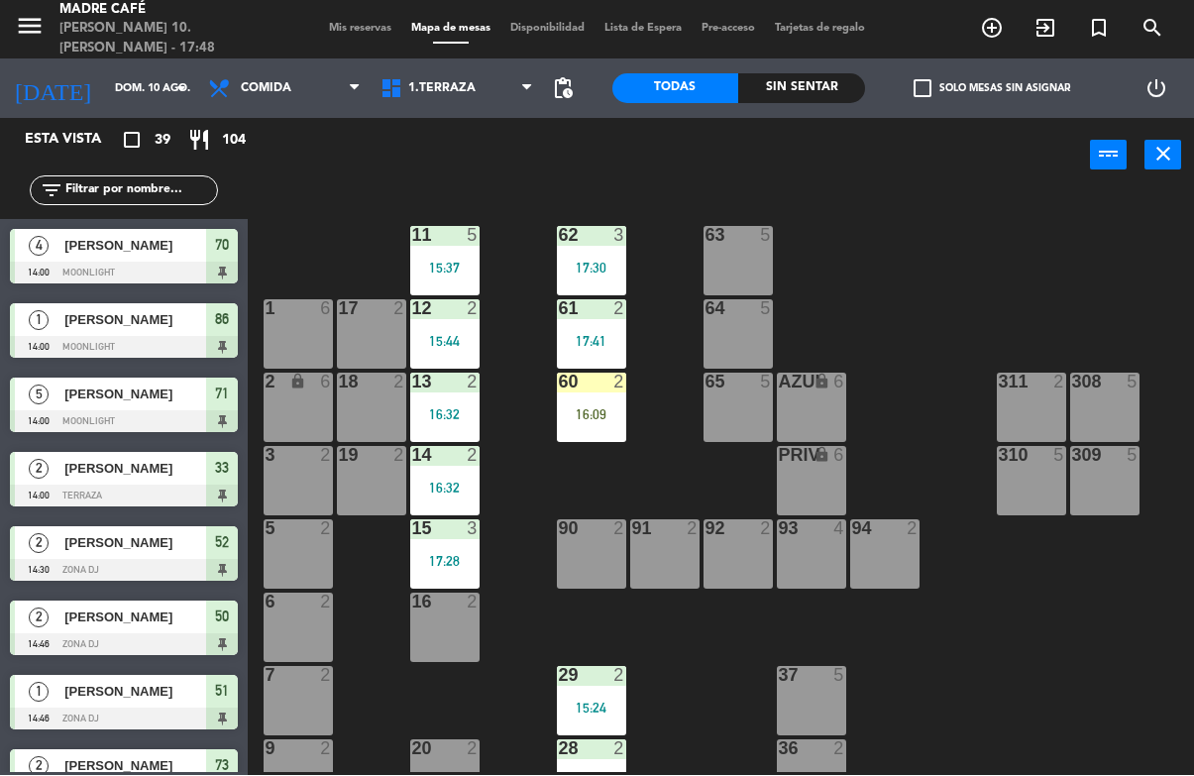
click at [602, 427] on div "60 2 16:09" at bounding box center [591, 407] width 69 height 69
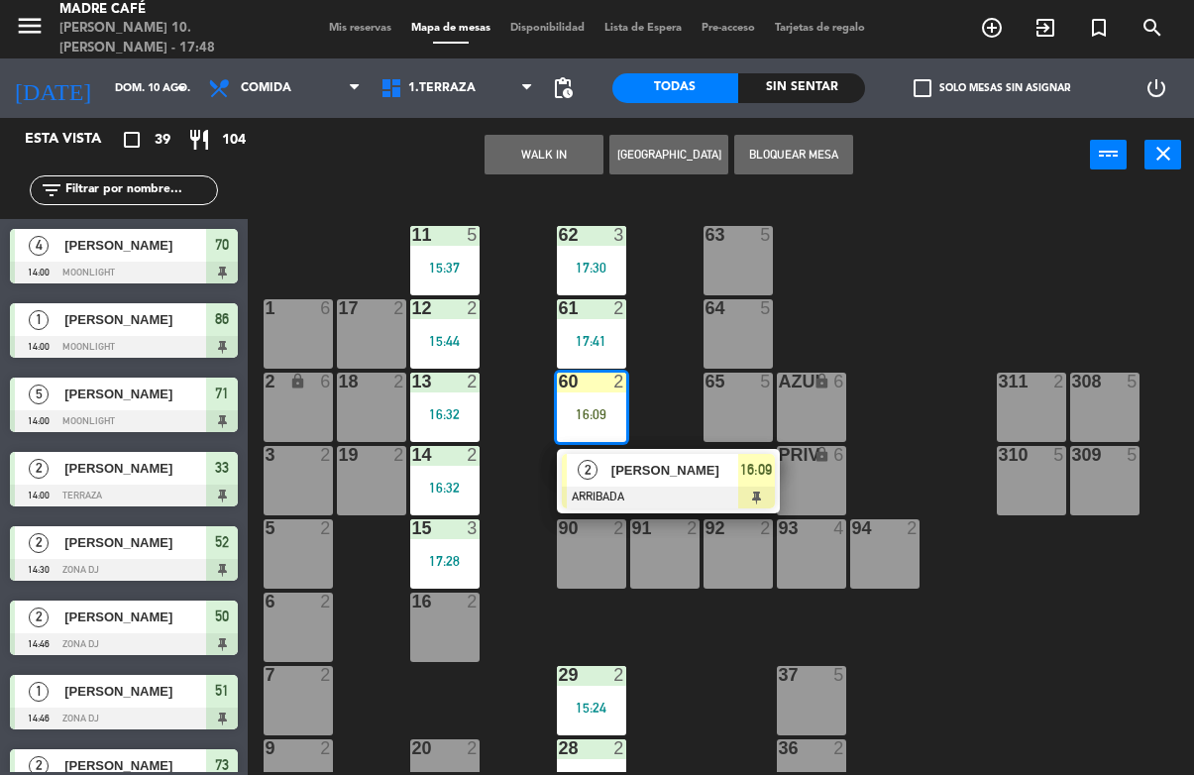
click at [713, 457] on div "[PERSON_NAME]" at bounding box center [673, 471] width 129 height 33
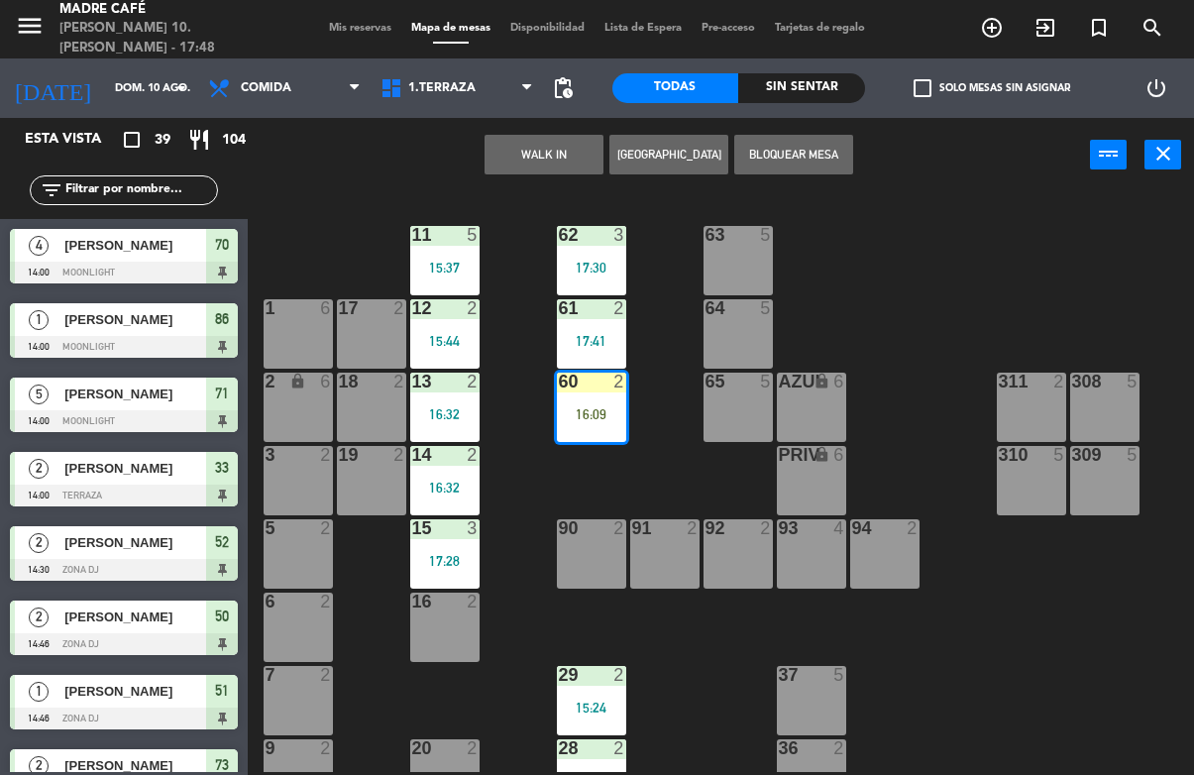
click at [561, 423] on div "60 2 16:09" at bounding box center [591, 407] width 69 height 69
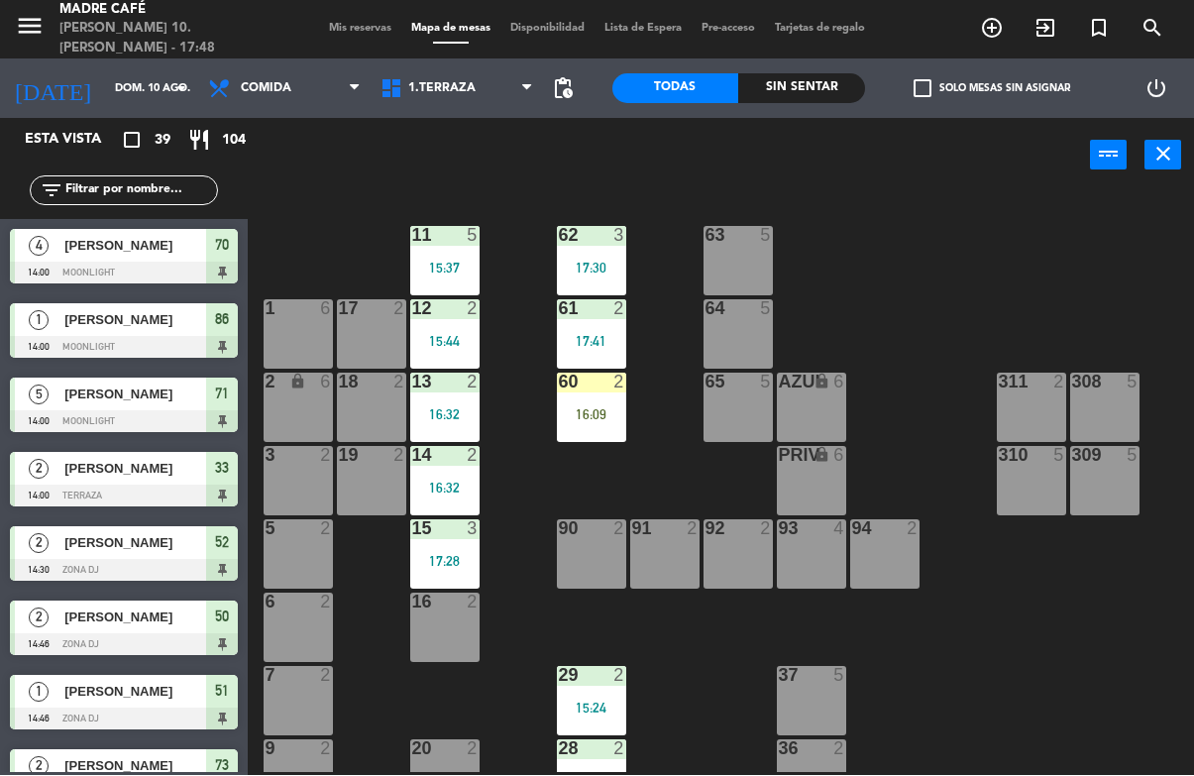
click at [723, 474] on div "11 5 15:37 63 5 62 3 17:30 12 2 15:44 1 6 61 2 17:41 64 5 17 2 13 2 16:32 2 loc…" at bounding box center [727, 482] width 934 height 582
click at [606, 408] on div "16:09" at bounding box center [591, 415] width 69 height 14
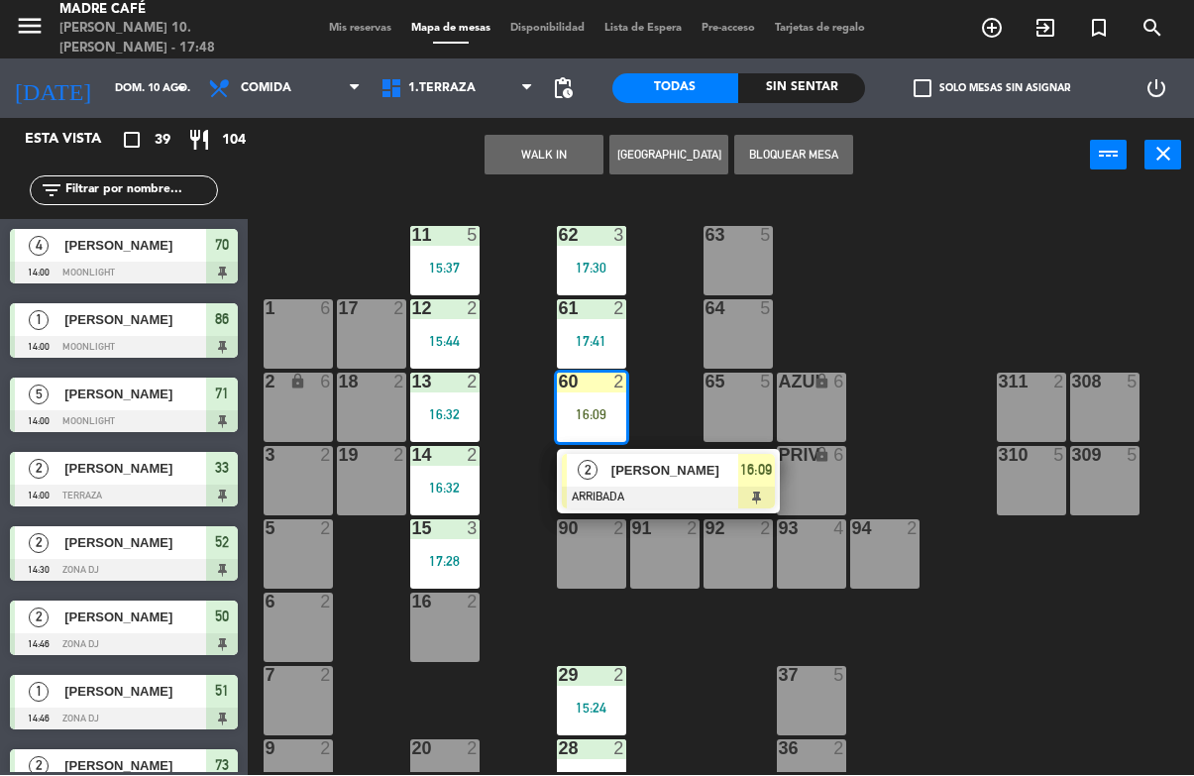
click at [727, 469] on span "[PERSON_NAME]" at bounding box center [674, 471] width 127 height 21
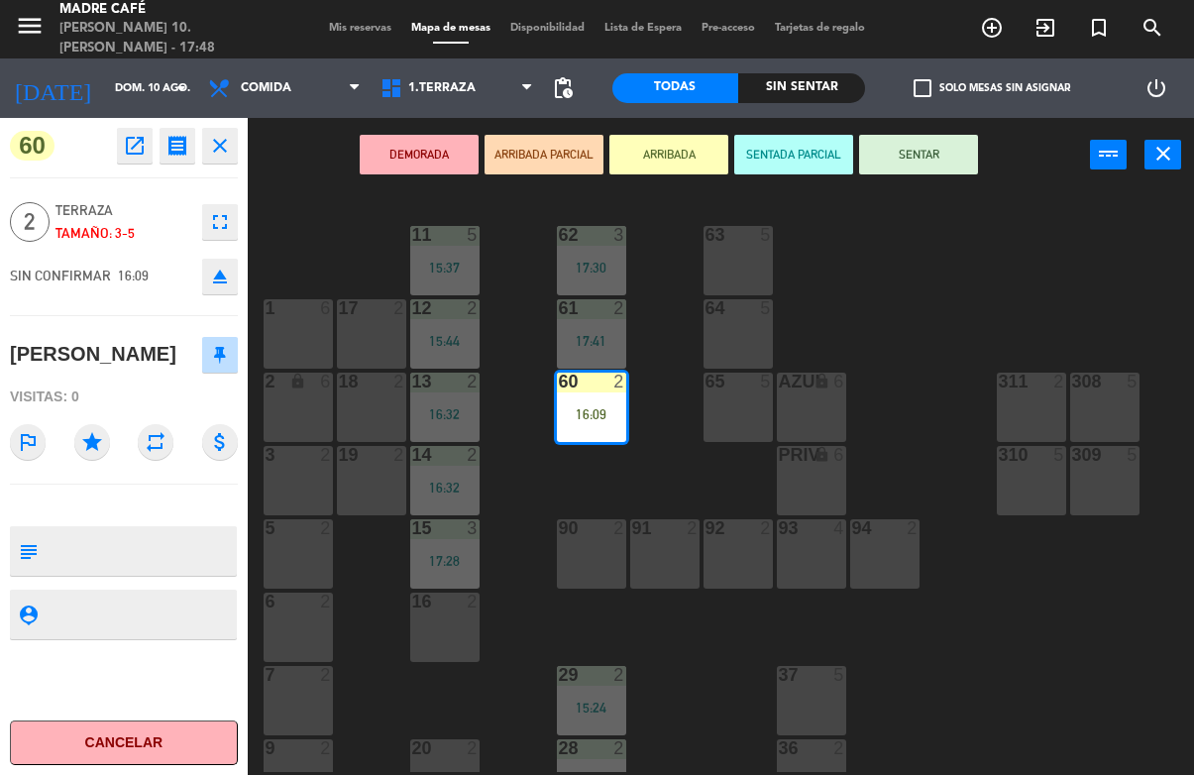
click at [923, 152] on button "SENTAR" at bounding box center [918, 156] width 119 height 40
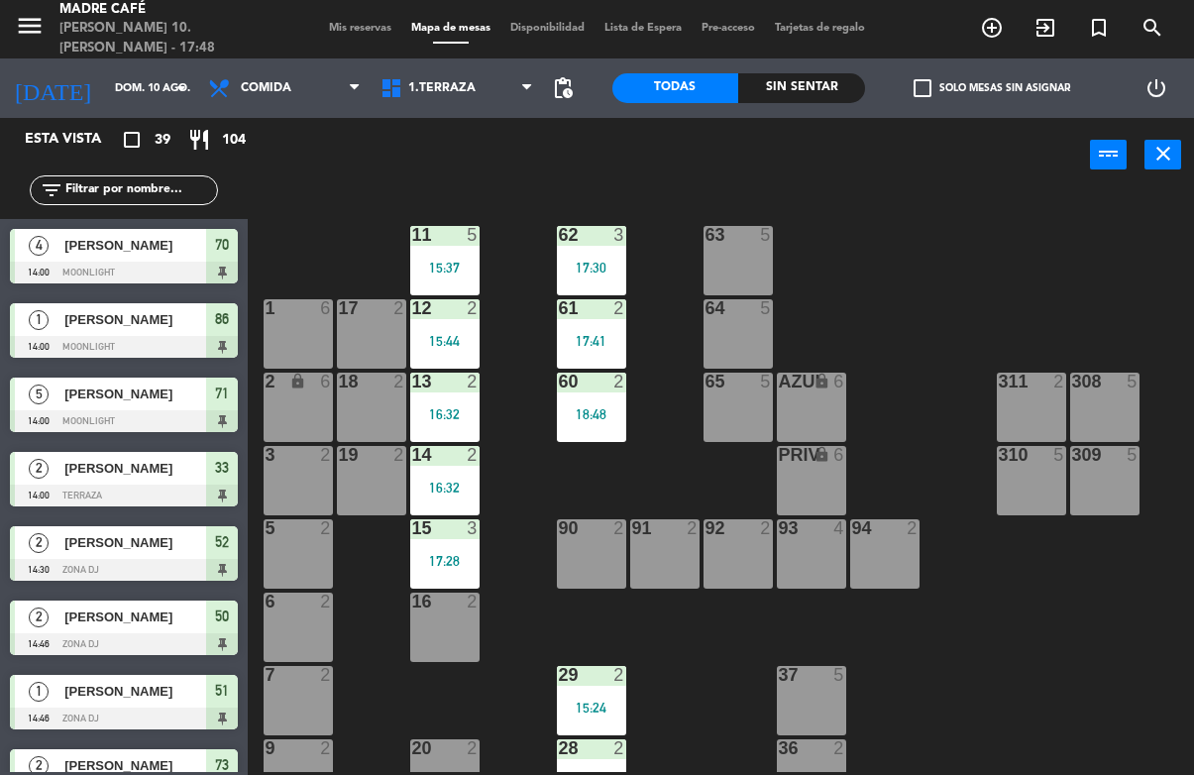
click at [935, 251] on div "11 5 15:37 63 5 62 3 17:30 12 2 15:44 1 6 61 2 17:41 64 5 17 2 13 2 16:32 2 loc…" at bounding box center [727, 482] width 934 height 582
click at [581, 422] on div "18:48" at bounding box center [591, 415] width 69 height 14
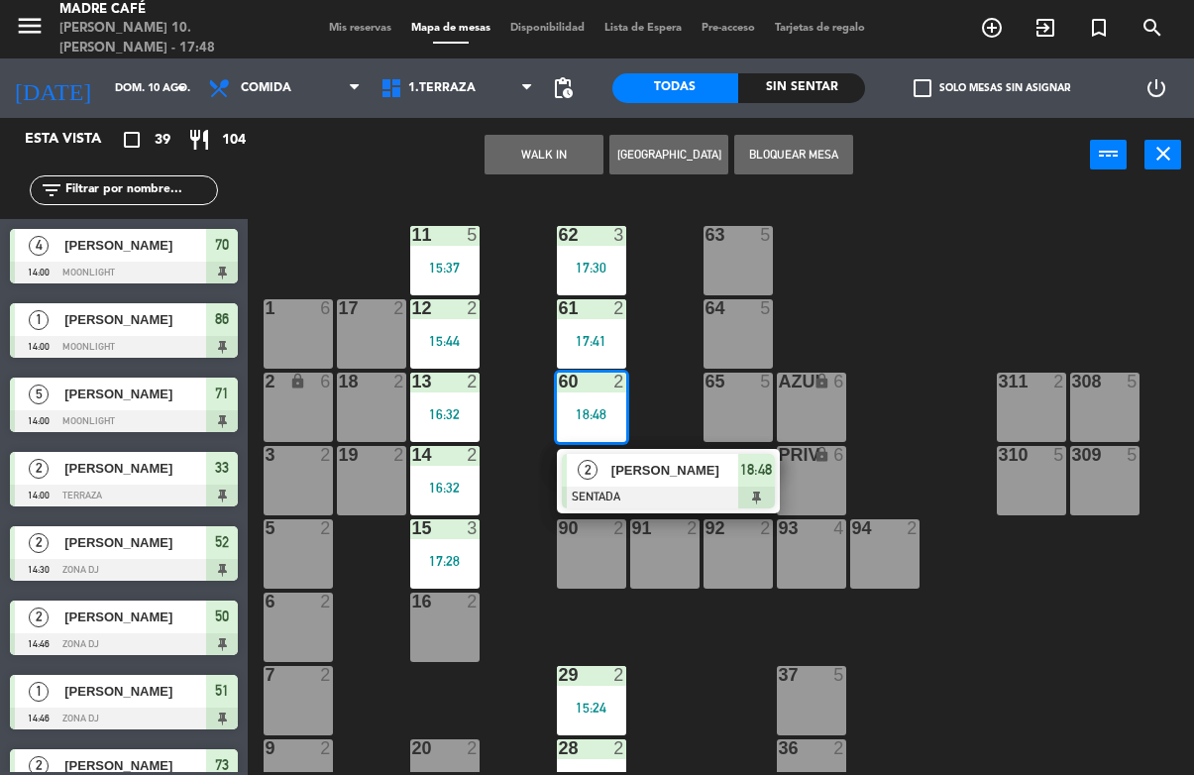
click at [633, 503] on div at bounding box center [668, 498] width 213 height 22
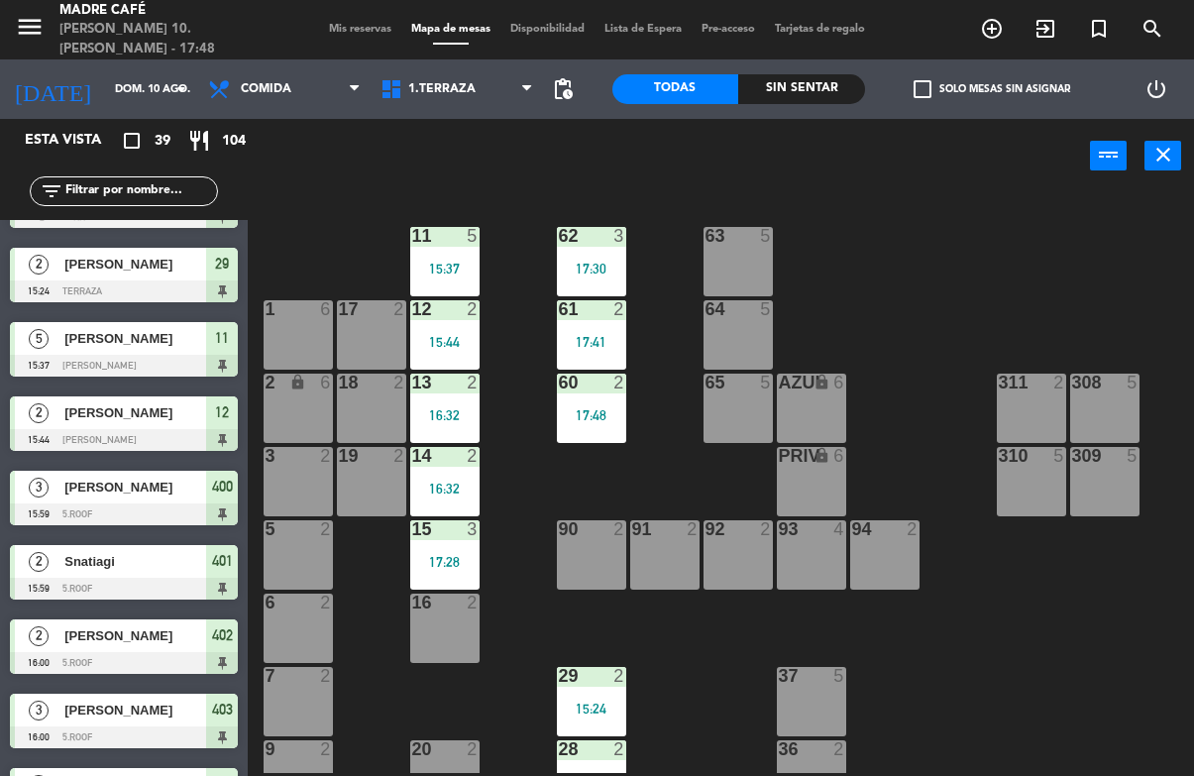
click at [969, 295] on div "11 5 15:37 63 5 62 3 17:30 12 2 15:44 1 6 61 2 17:41 64 5 17 2 13 2 16:32 2 loc…" at bounding box center [727, 482] width 934 height 582
click at [548, 555] on div "11 5 15:37 63 5 62 3 17:30 12 2 15:44 1 6 61 2 17:41 64 5 17 2 13 2 16:32 2 loc…" at bounding box center [727, 482] width 934 height 582
click at [436, 614] on div "16 2" at bounding box center [444, 627] width 69 height 69
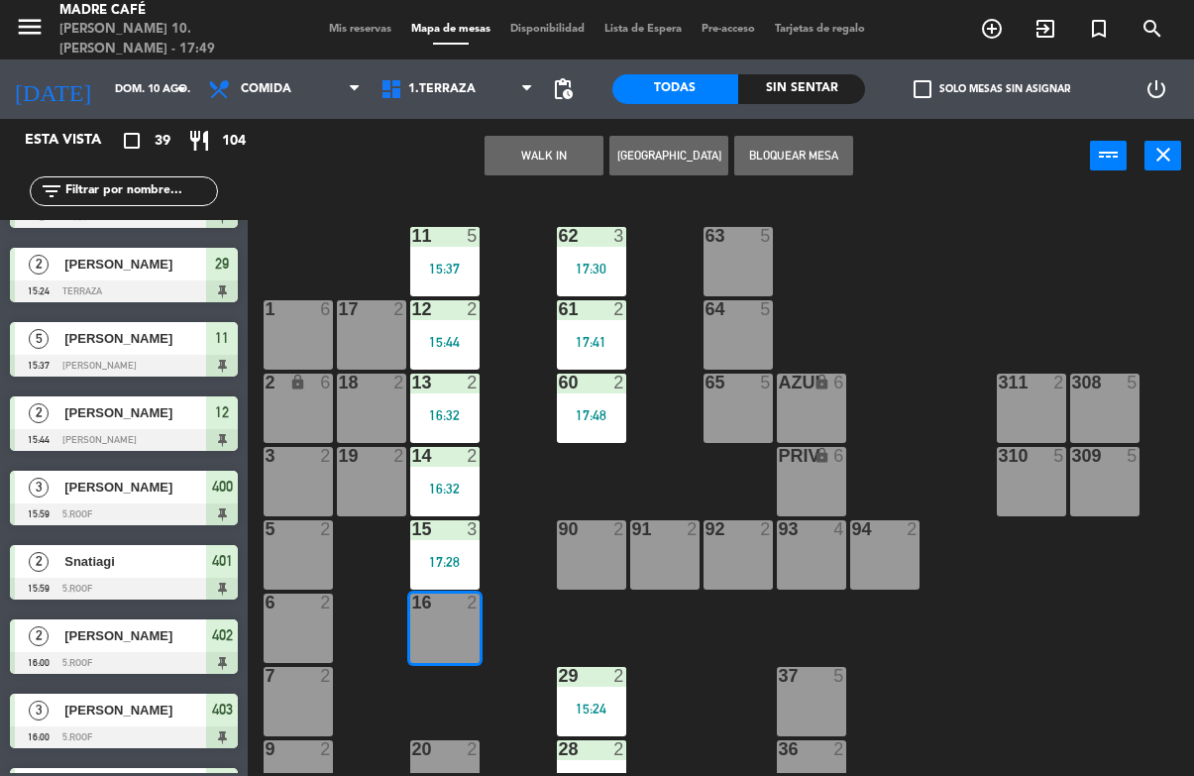
click at [519, 153] on button "WALK IN" at bounding box center [543, 156] width 119 height 40
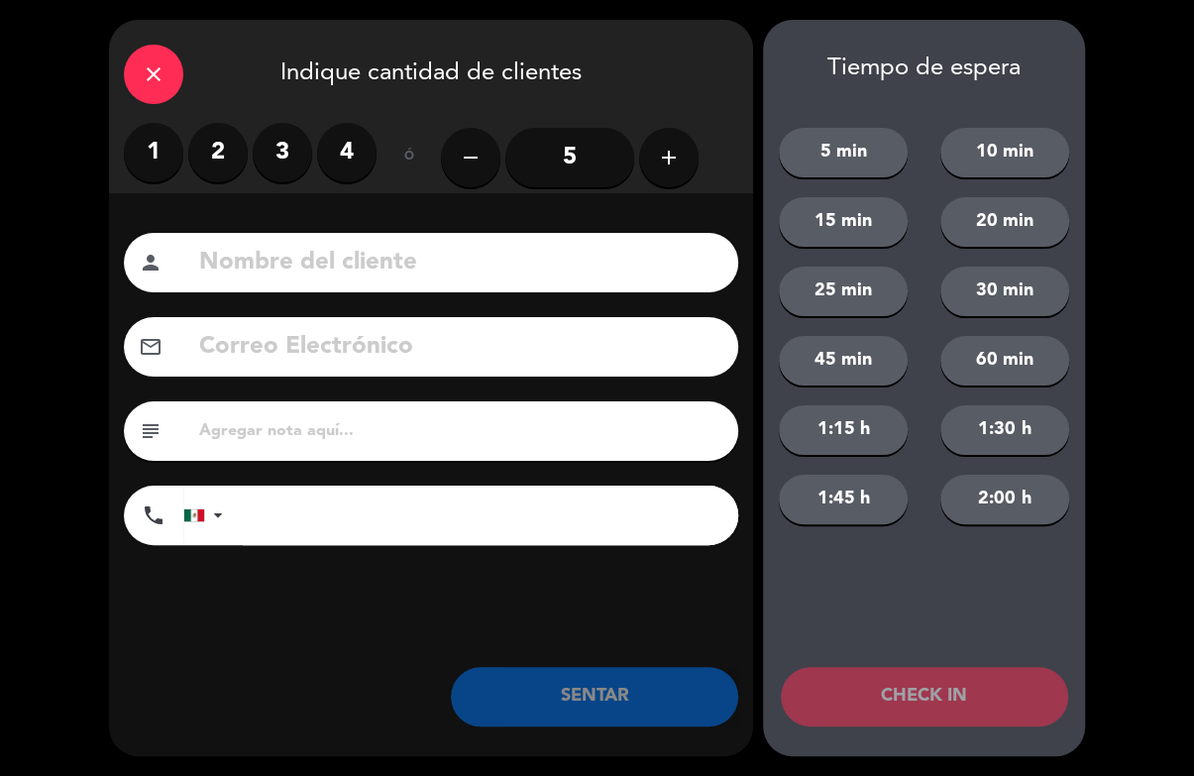
click at [241, 150] on label "2" at bounding box center [217, 152] width 59 height 59
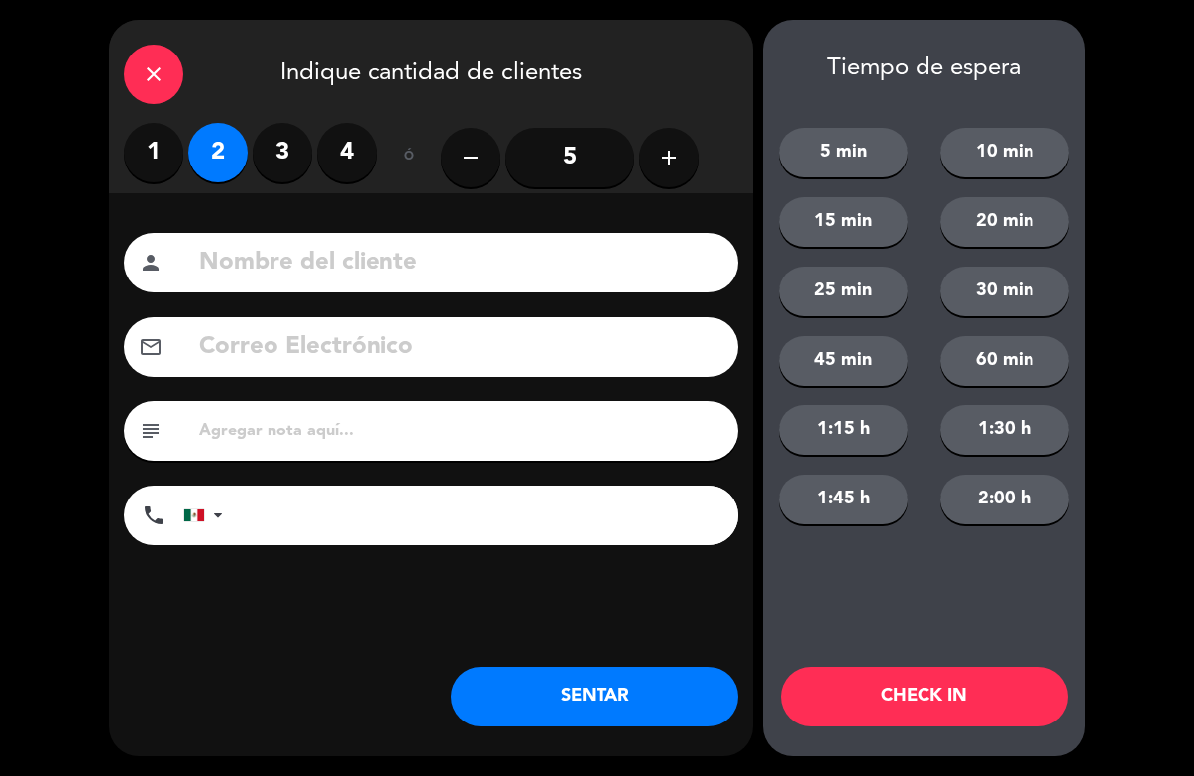
click at [904, 676] on button "CHECK IN" at bounding box center [924, 696] width 287 height 59
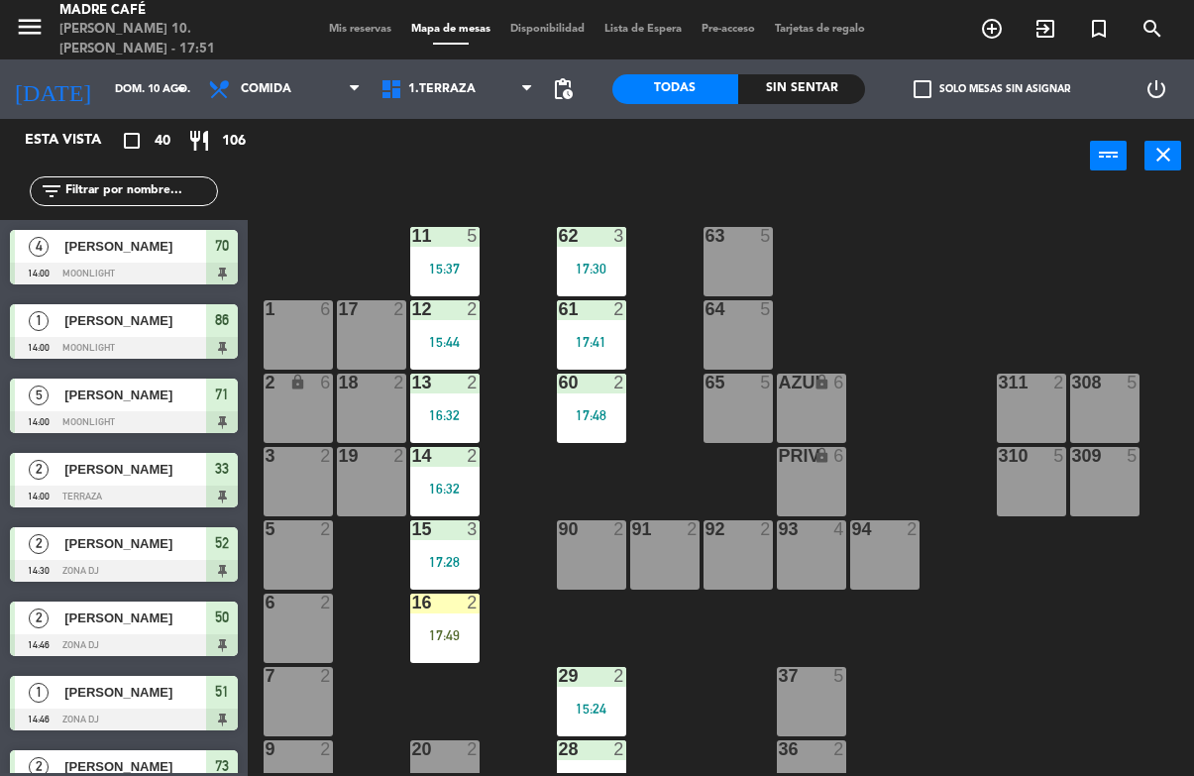
click at [418, 625] on div "16 2 17:49" at bounding box center [444, 627] width 69 height 69
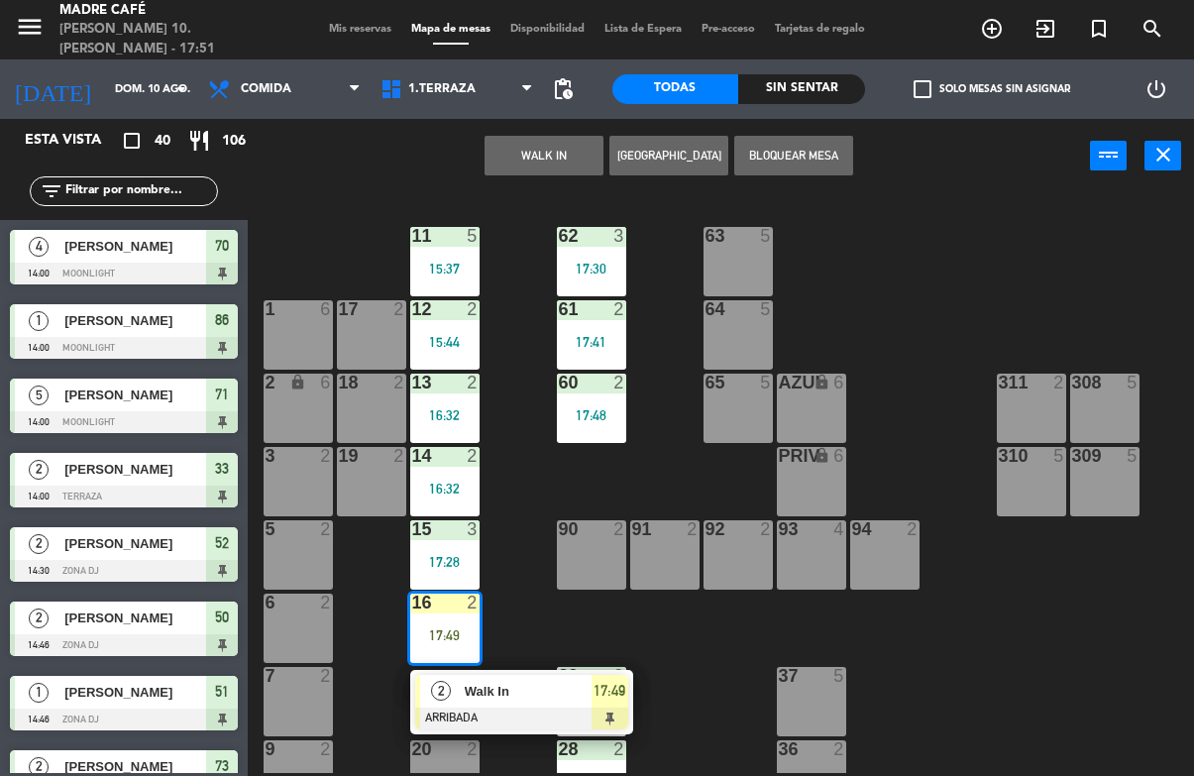
click at [616, 679] on span "17:49" at bounding box center [609, 691] width 32 height 24
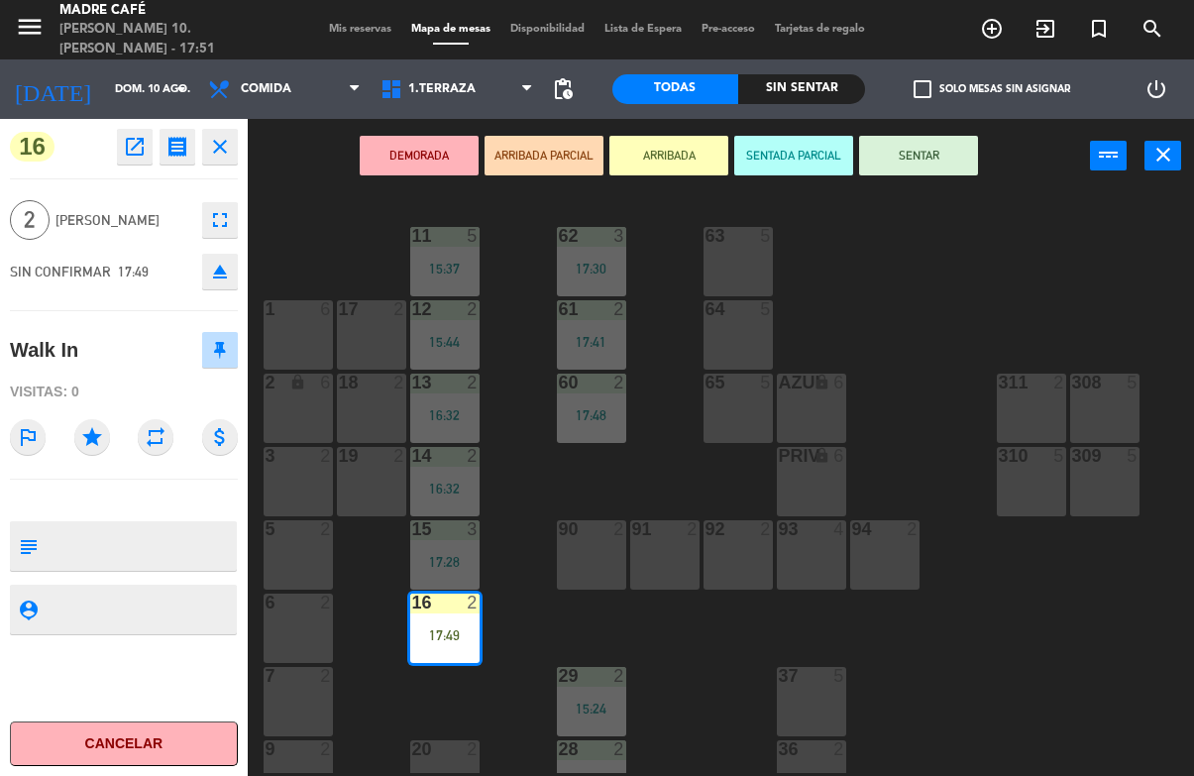
click at [920, 158] on button "SENTAR" at bounding box center [918, 156] width 119 height 40
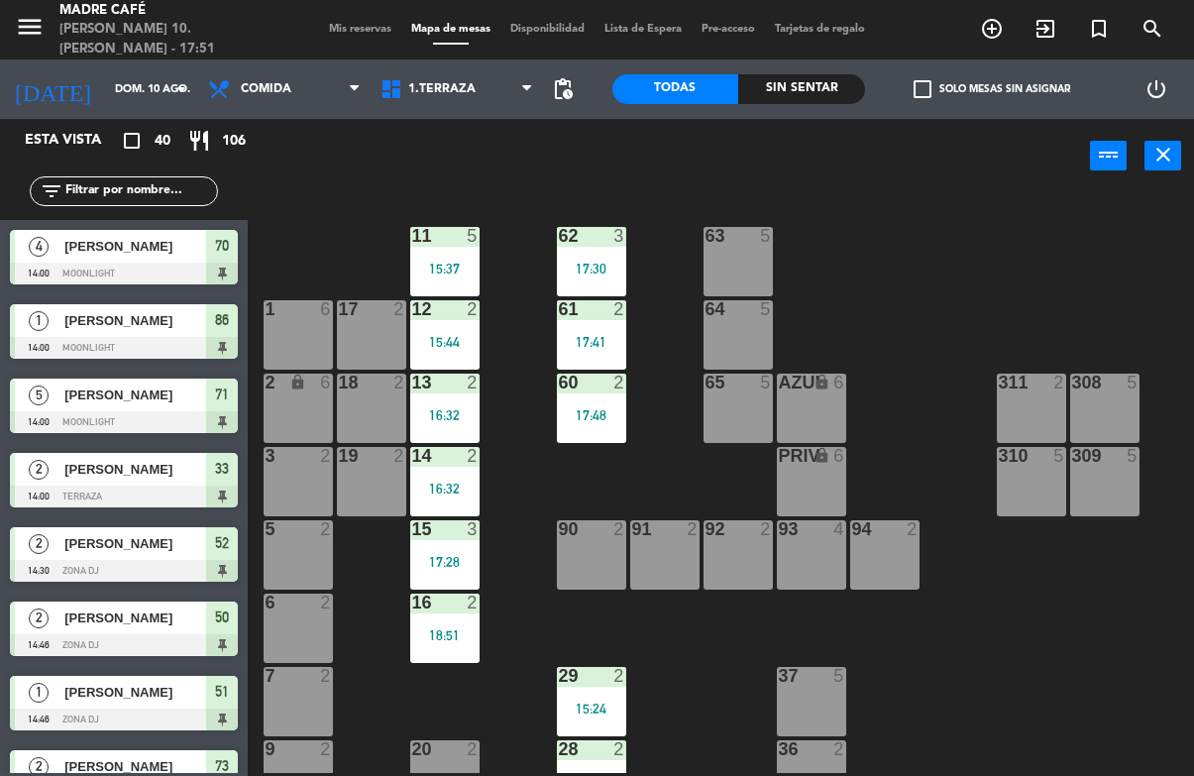
click at [959, 238] on div "11 5 15:37 63 5 62 3 17:30 12 2 15:44 1 6 61 2 17:41 64 5 17 2 13 2 16:32 2 loc…" at bounding box center [727, 482] width 934 height 582
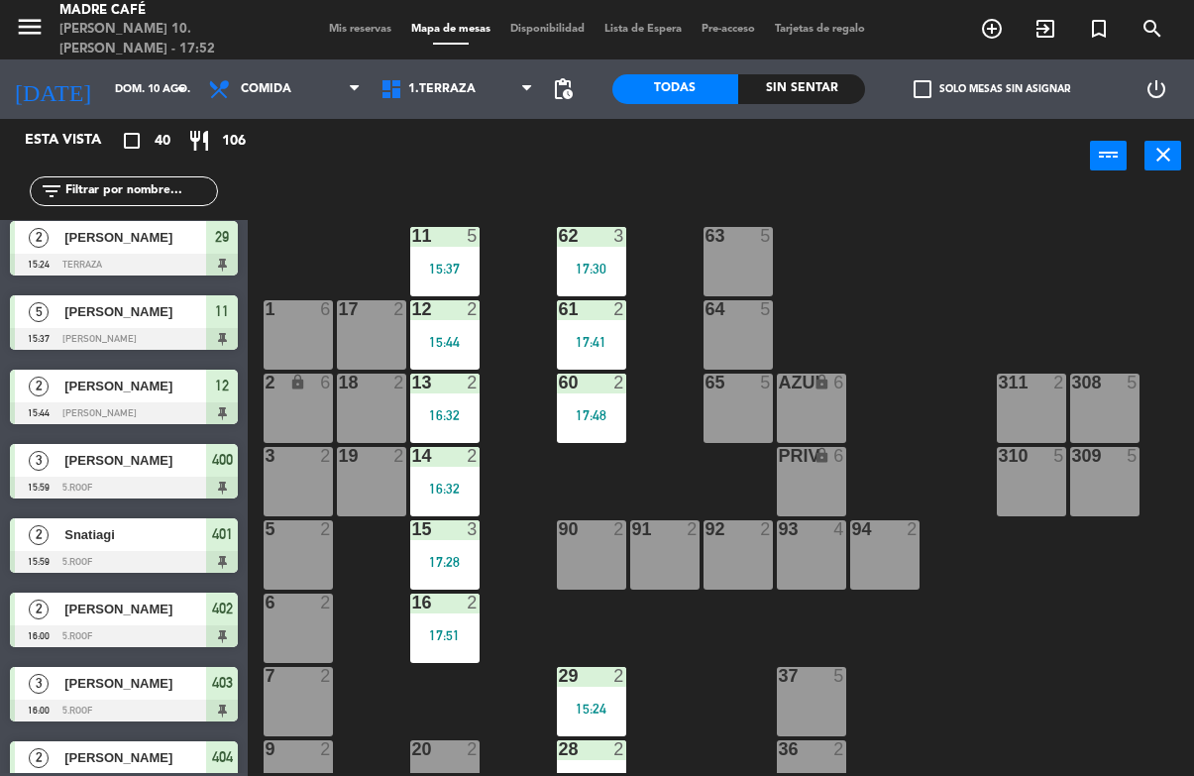
click at [116, 201] on input "text" at bounding box center [140, 191] width 154 height 22
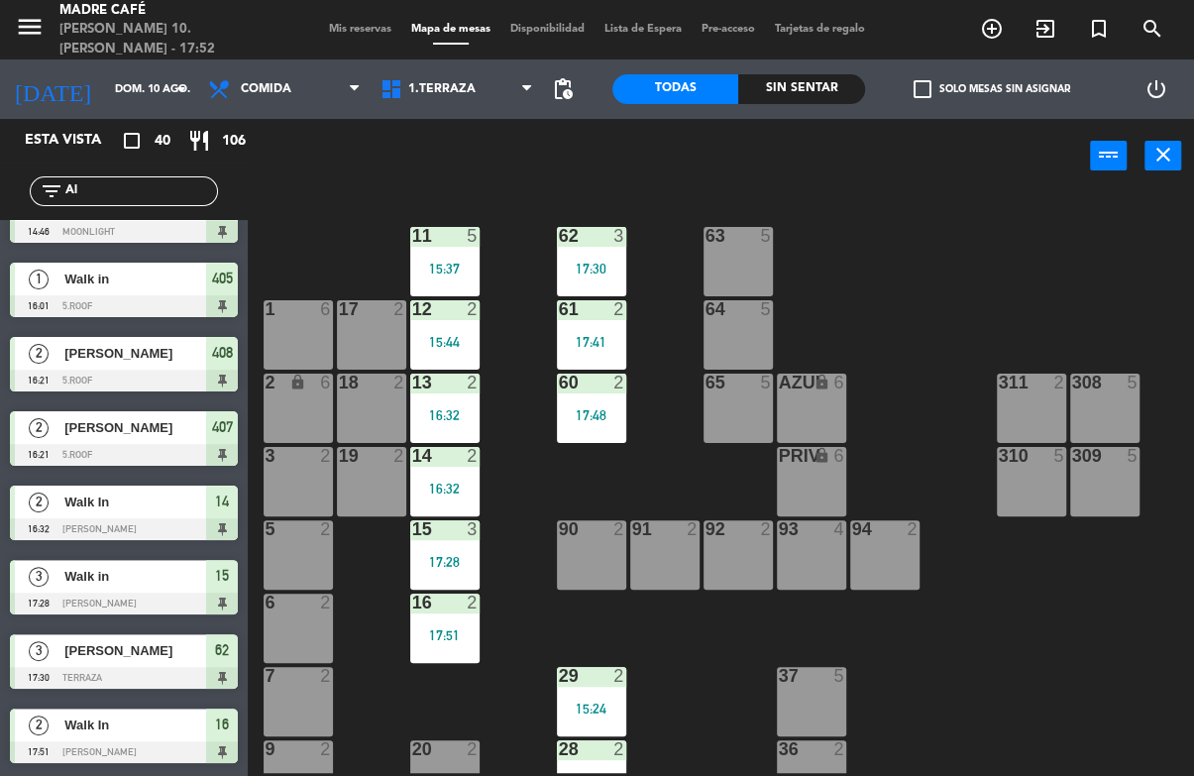
scroll to position [116, 0]
type input "Al"
click at [975, 272] on div "11 5 15:37 63 5 62 3 17:30 12 2 15:44 1 6 61 2 17:41 64 5 17 2 13 2 16:32 2 loc…" at bounding box center [727, 482] width 934 height 582
